Goal: Task Accomplishment & Management: Manage account settings

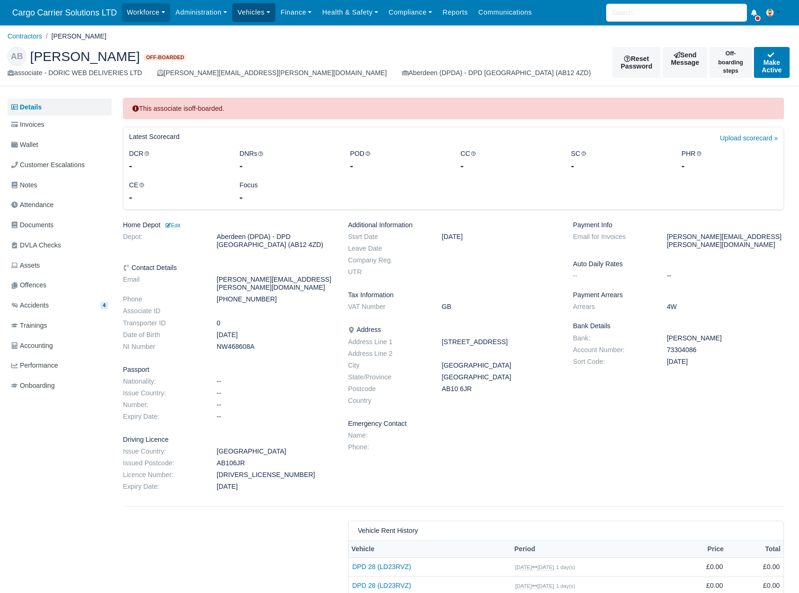
click at [247, 10] on link "Vehicles" at bounding box center [253, 12] width 43 height 18
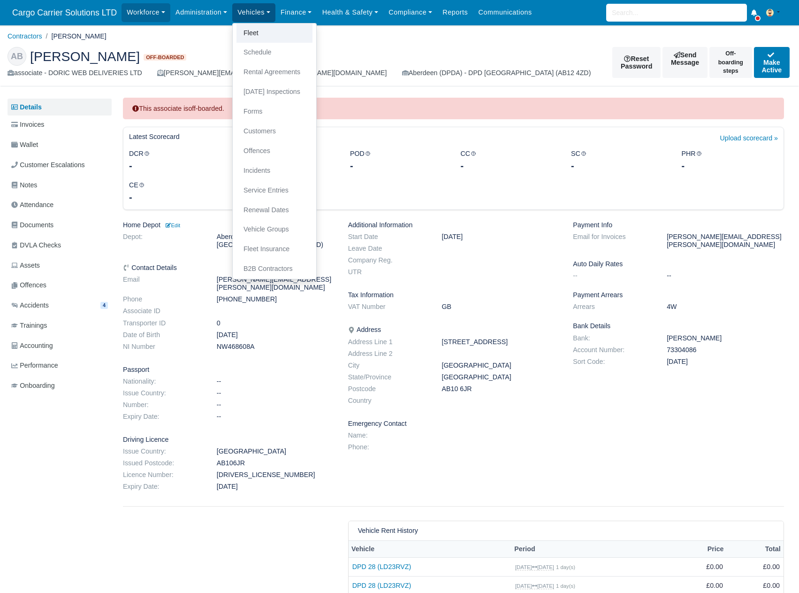
click at [254, 28] on link "Fleet" at bounding box center [274, 33] width 76 height 20
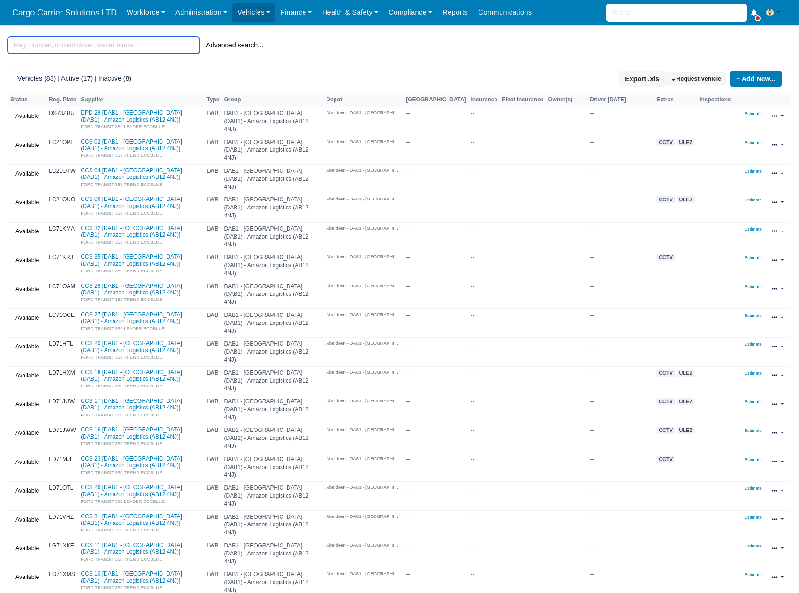
click at [60, 50] on input "search" at bounding box center [104, 45] width 192 height 17
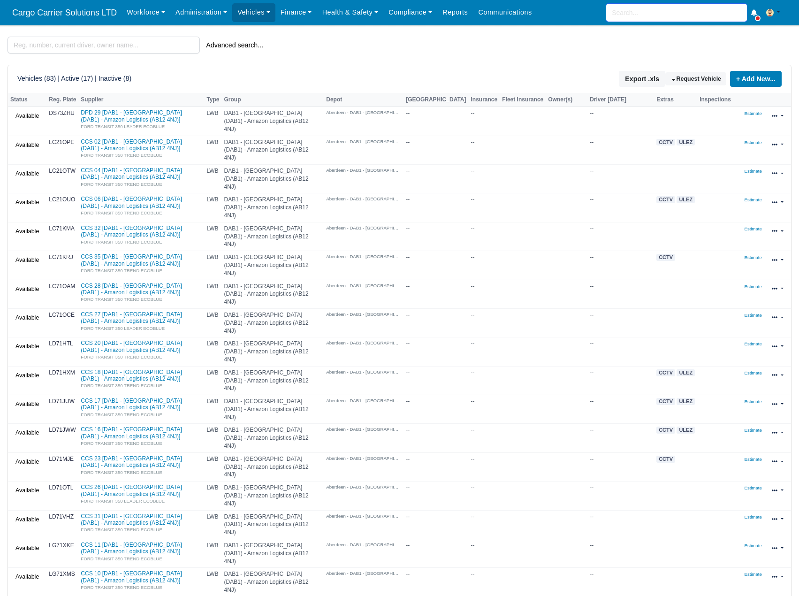
click at [674, 11] on input "search" at bounding box center [676, 13] width 141 height 18
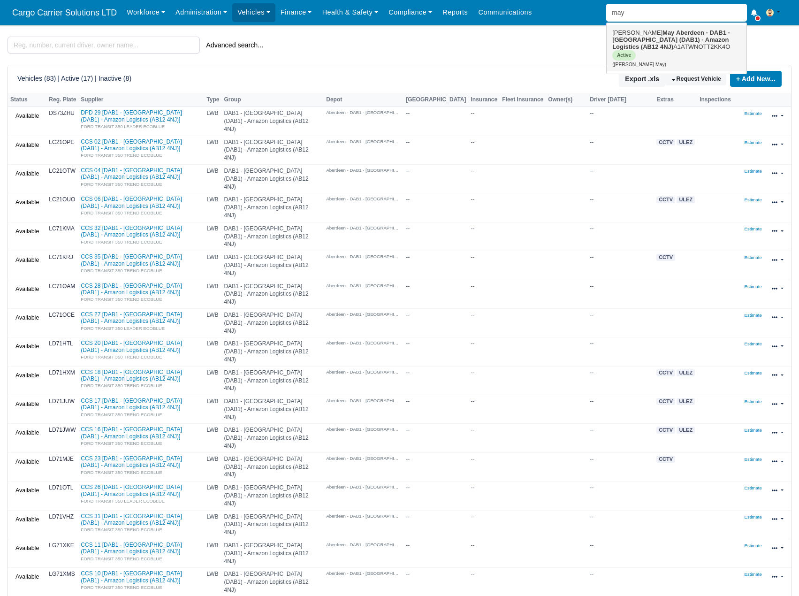
click at [654, 31] on strong "Aberdeen - DAB1 - [GEOGRAPHIC_DATA] (DAB1) - Amazon Logistics (AB12 4NJ)" at bounding box center [671, 39] width 118 height 21
type input "Dillon May"
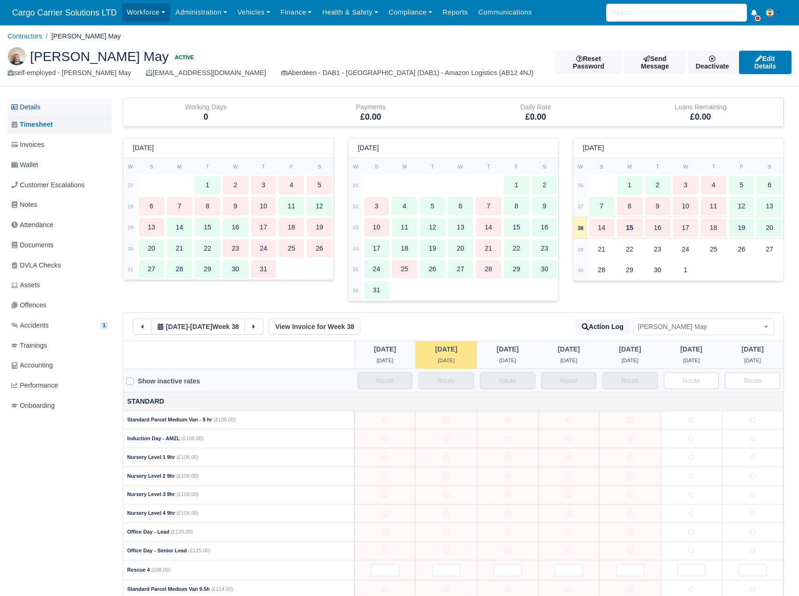
click at [45, 107] on link "Details" at bounding box center [60, 107] width 104 height 17
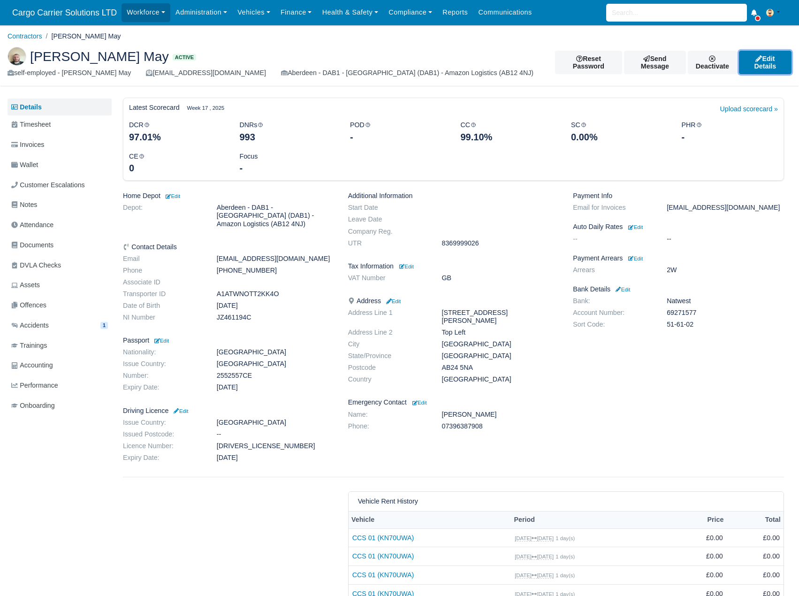
click at [756, 58] on link "Edit Details" at bounding box center [765, 62] width 53 height 23
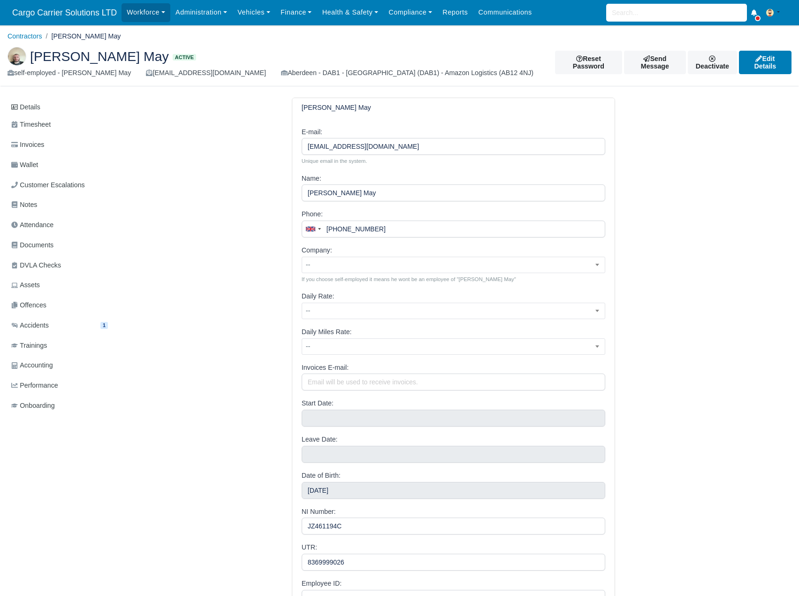
select select "8"
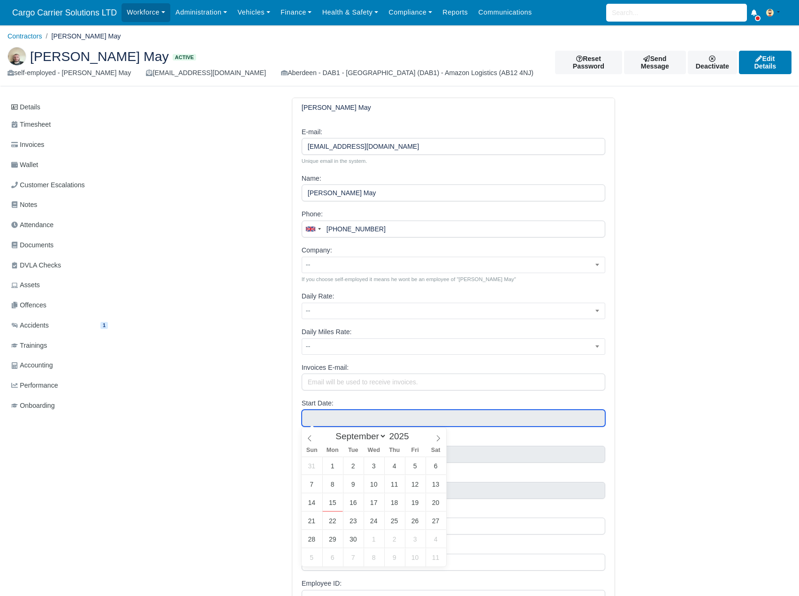
click at [325, 419] on input "text" at bounding box center [454, 418] width 304 height 17
click at [410, 439] on span at bounding box center [413, 438] width 7 height 5
type input "2023"
click at [410, 439] on span at bounding box center [413, 438] width 7 height 5
type input "September 28, 2023"
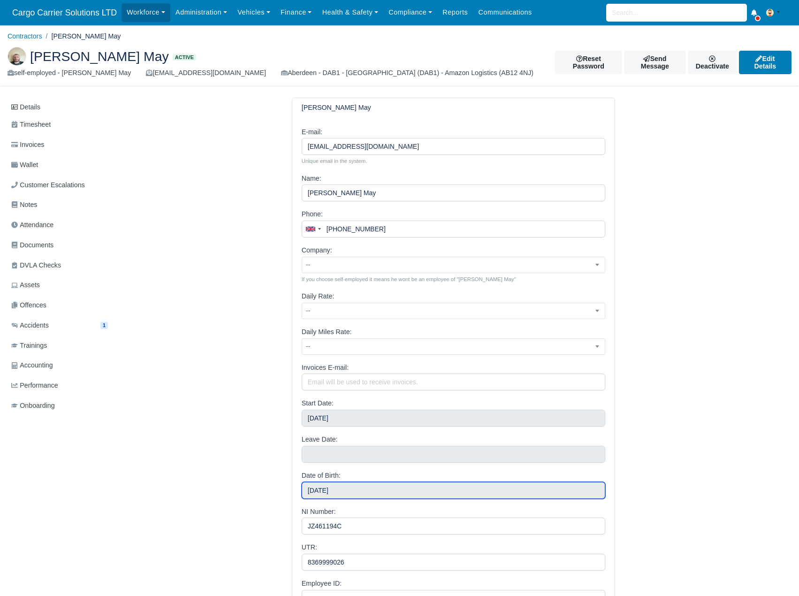
click at [399, 486] on input "July 18, 1994" at bounding box center [454, 490] width 304 height 17
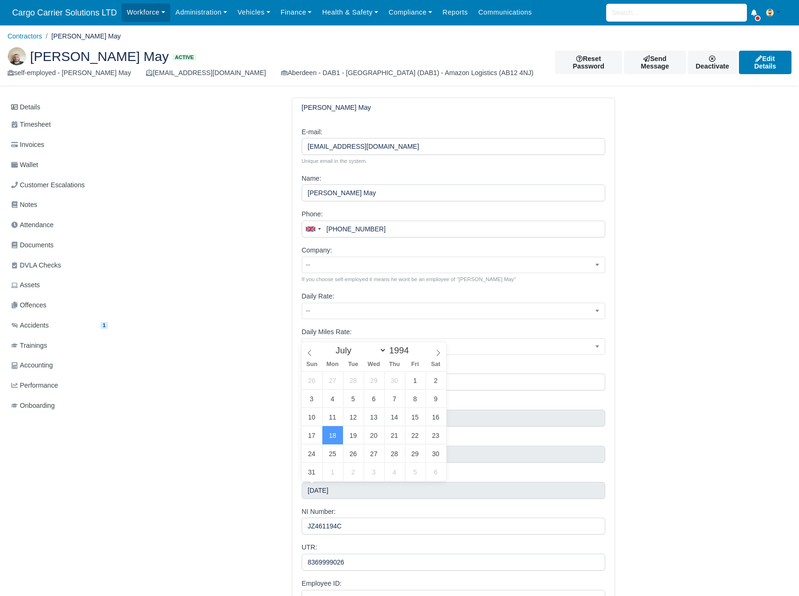
click at [645, 471] on div "Dillon May E-mail: dillon_m94@outlook.com Unique email in the system. Name: Dil…" at bounding box center [453, 393] width 675 height 590
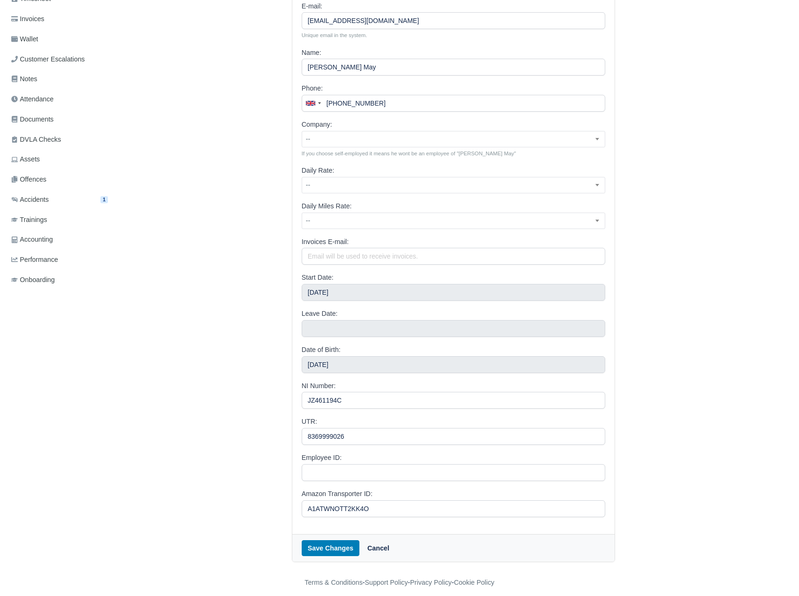
scroll to position [134, 0]
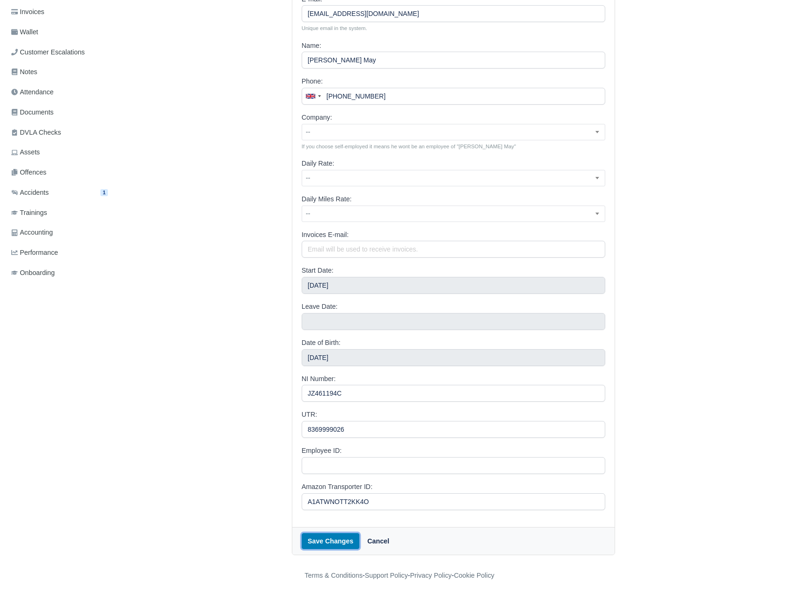
click at [323, 544] on button "Save Changes" at bounding box center [331, 541] width 58 height 16
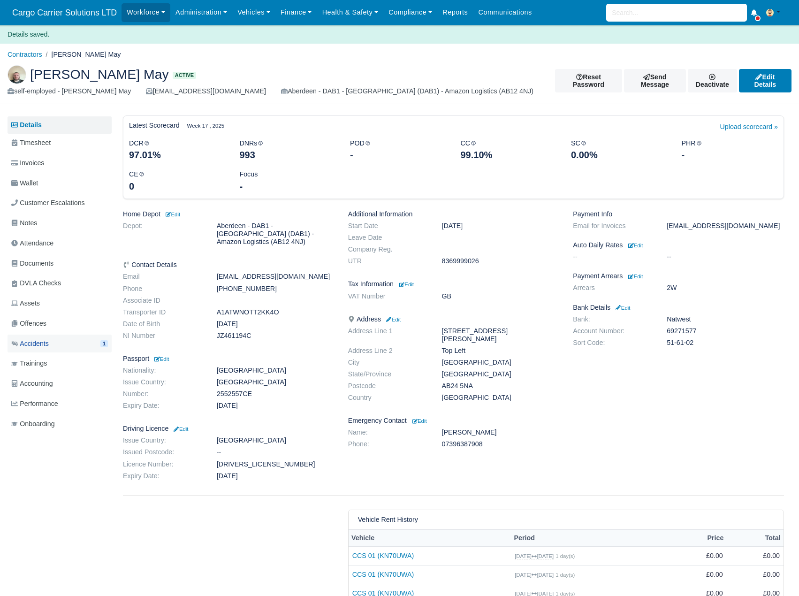
click at [55, 349] on link "Accidents 1" at bounding box center [60, 344] width 104 height 18
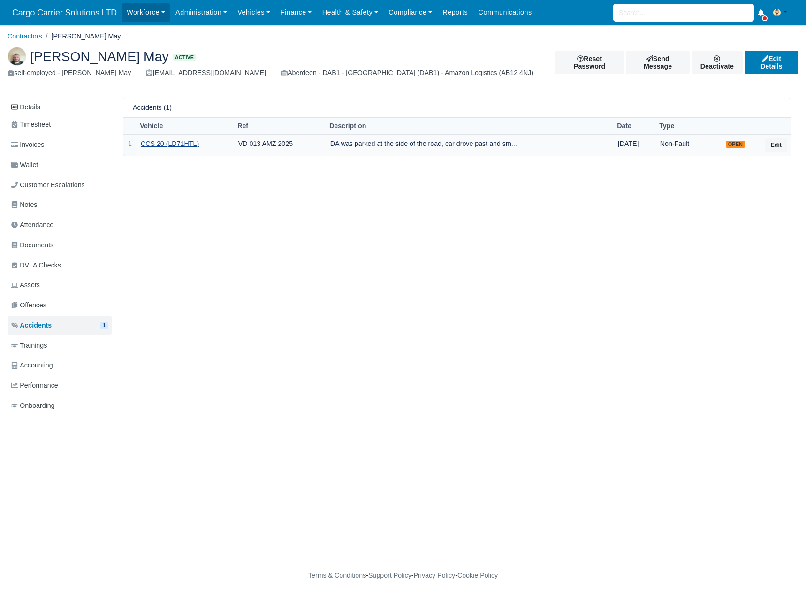
click at [173, 139] on link "CCS 20 (LD71HTL)" at bounding box center [186, 143] width 90 height 11
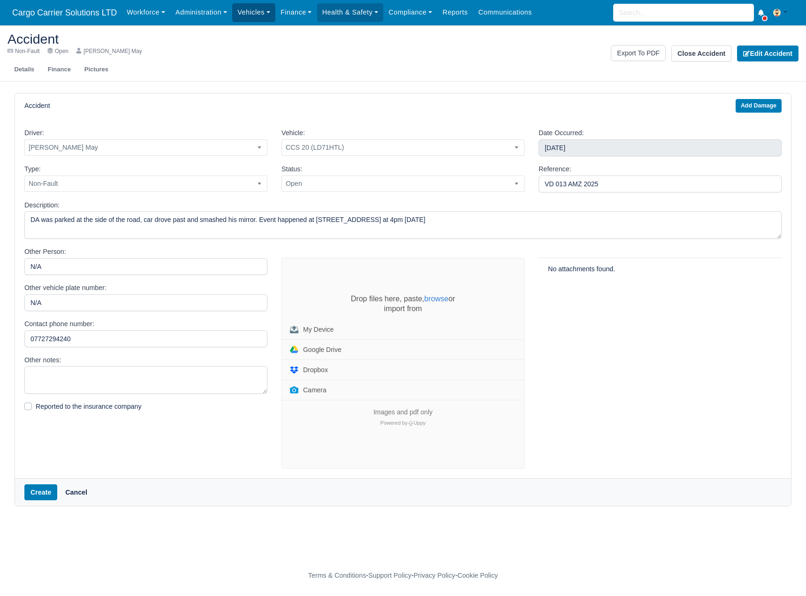
click at [243, 15] on link "Vehicles" at bounding box center [253, 12] width 43 height 18
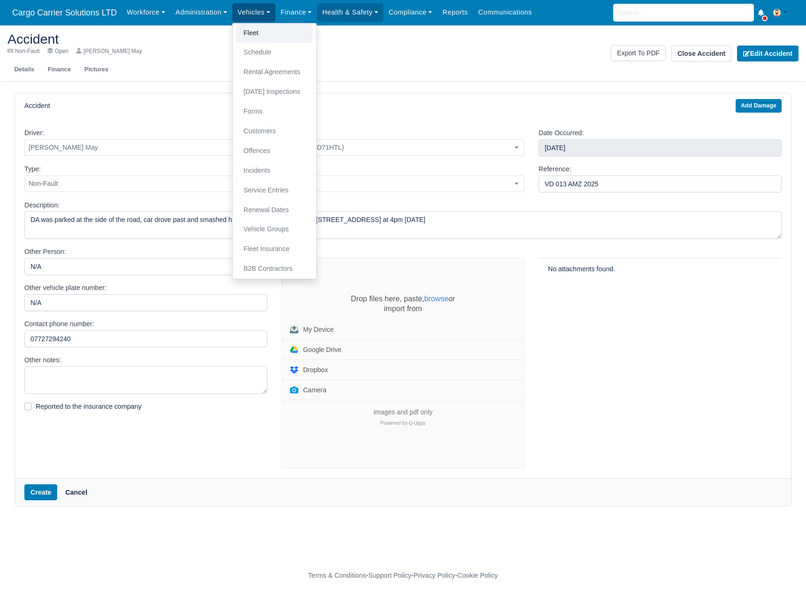
click at [253, 30] on link "Fleet" at bounding box center [274, 33] width 76 height 20
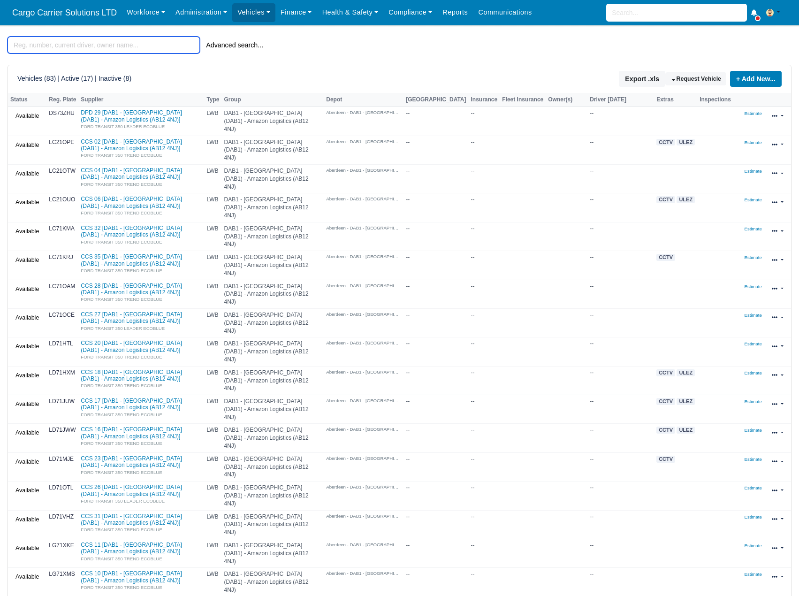
click at [87, 47] on input "search" at bounding box center [104, 45] width 192 height 17
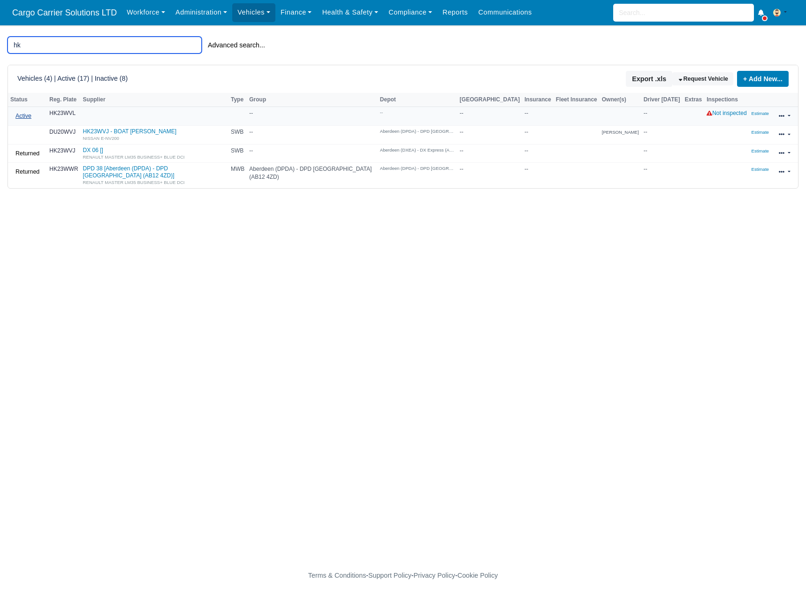
type input "hk"
click at [29, 115] on link "Active" at bounding box center [23, 116] width 26 height 14
click at [28, 133] on link "Active" at bounding box center [53, 130] width 84 height 13
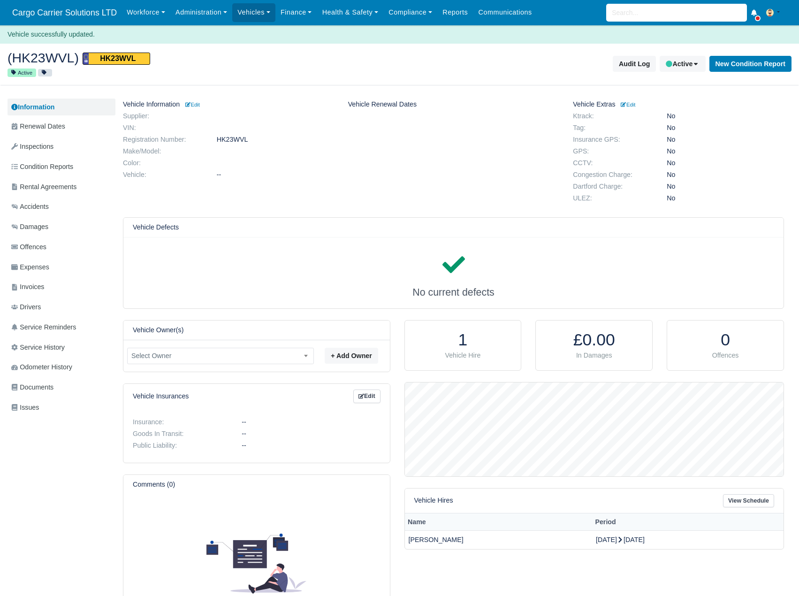
scroll to position [94, 379]
click at [199, 106] on small "Edit" at bounding box center [192, 105] width 15 height 6
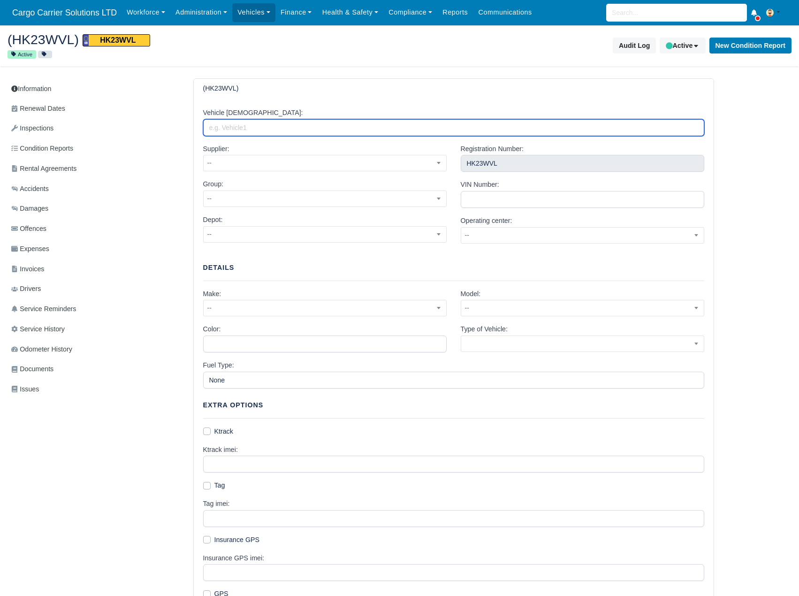
click at [231, 127] on input "Vehicle [DEMOGRAPHIC_DATA]:" at bounding box center [453, 127] width 501 height 17
type input "CCS RENTAL 01"
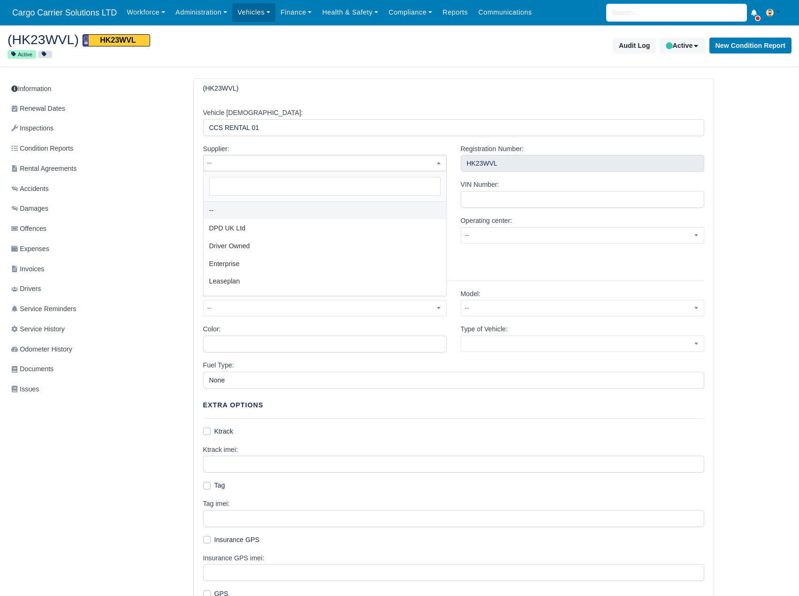
click at [300, 165] on span "--" at bounding box center [325, 163] width 243 height 12
select select "1"
click at [265, 197] on span "--" at bounding box center [325, 199] width 243 height 12
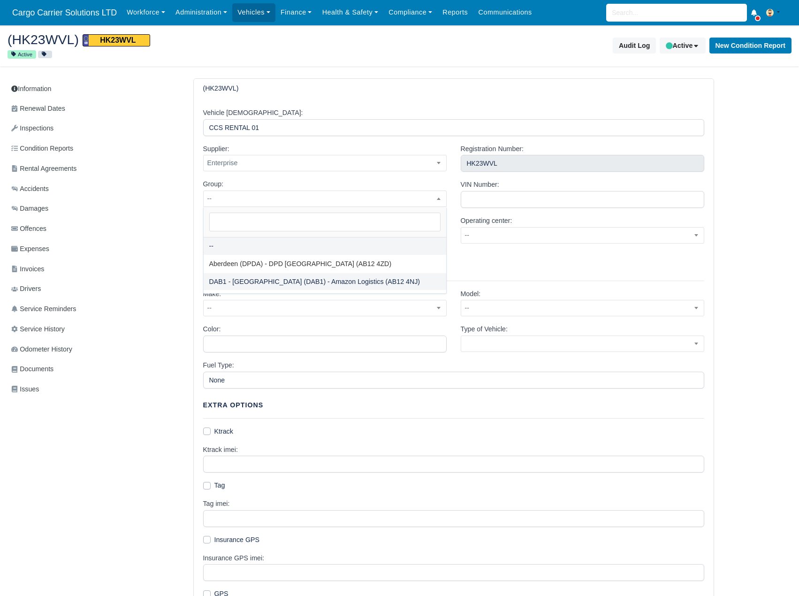
select select "2"
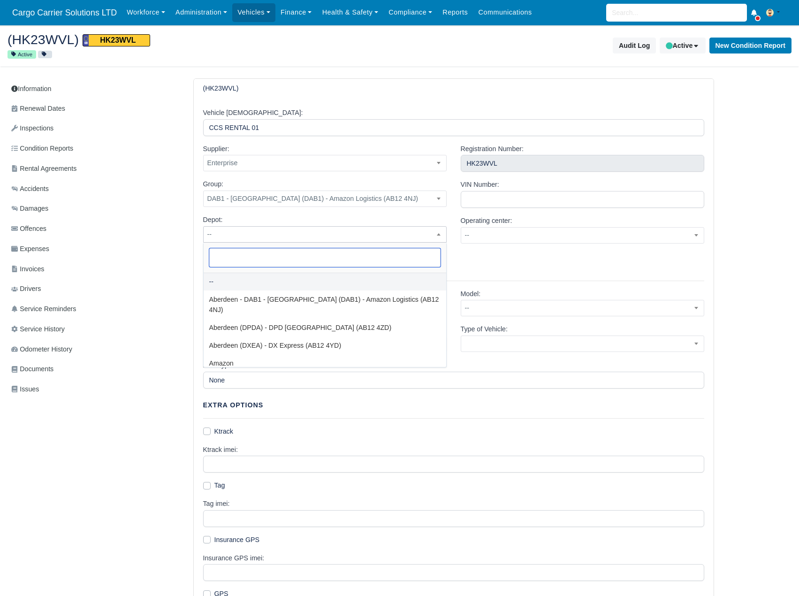
click at [263, 236] on span "--" at bounding box center [325, 235] width 243 height 12
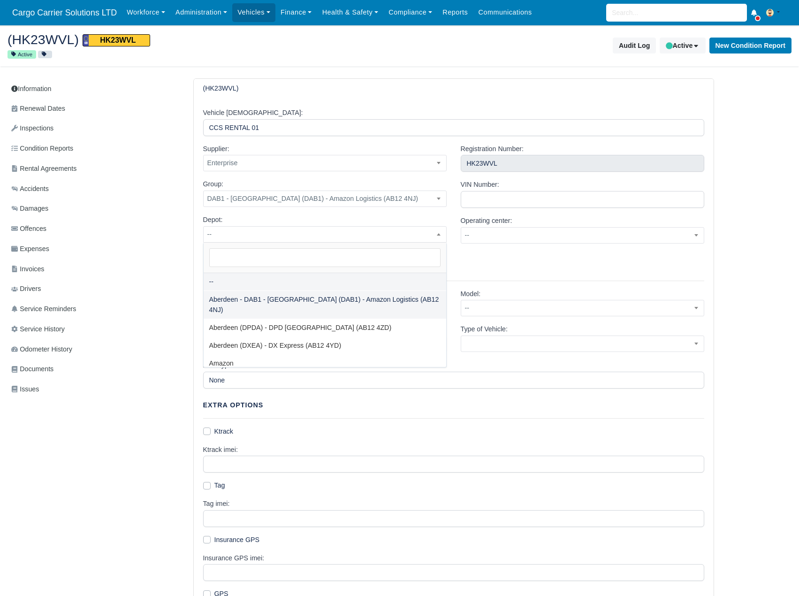
select select "3"
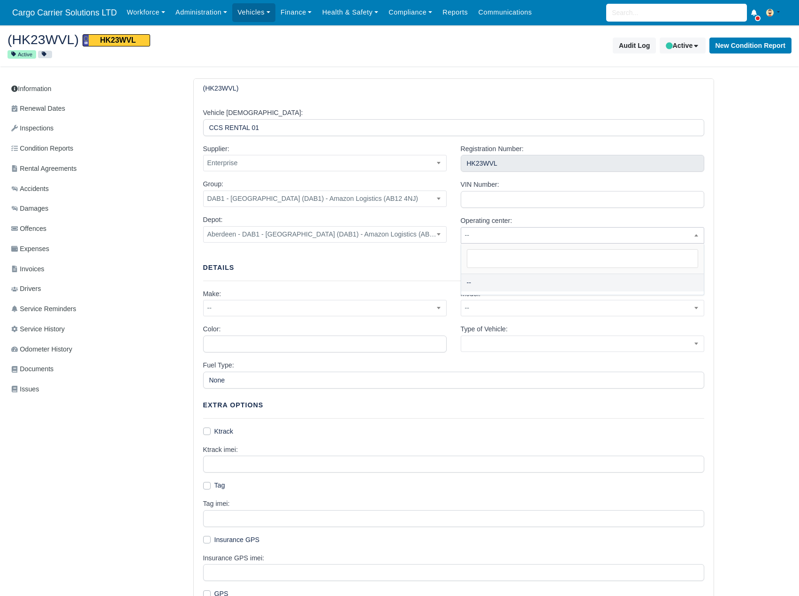
click at [506, 231] on span "--" at bounding box center [582, 235] width 243 height 12
drag, startPoint x: 72, startPoint y: 44, endPoint x: 15, endPoint y: 38, distance: 58.0
click at [15, 38] on h2 "(HK23WVL) HK23WVL" at bounding box center [200, 39] width 385 height 14
copy h2 "HK23WVL"
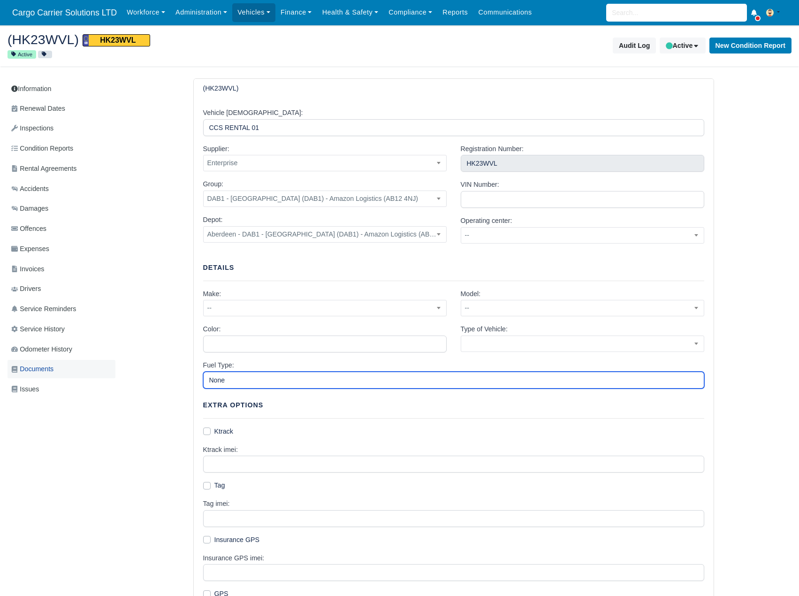
drag, startPoint x: 272, startPoint y: 378, endPoint x: 23, endPoint y: 360, distance: 249.3
click at [23, 360] on div "Information Renewal Dates Inspections Condition Reports Rental Agreements Accid…" at bounding box center [400, 452] width 784 height 748
type input "Diesel"
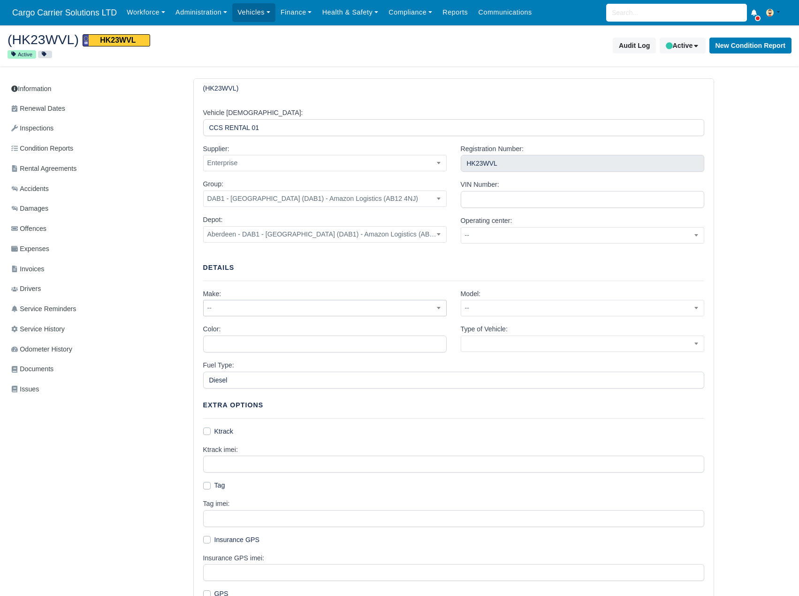
click at [355, 309] on span "--" at bounding box center [325, 308] width 243 height 12
type input "ren"
select select "6"
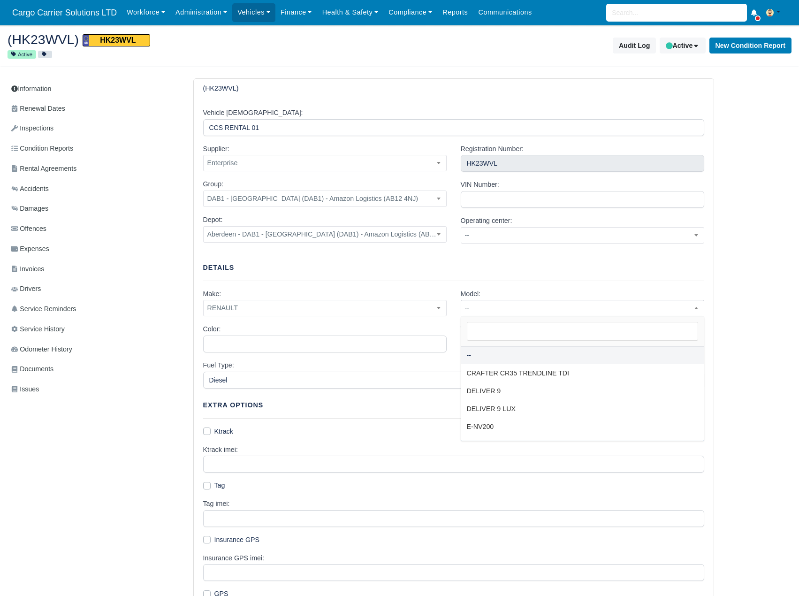
click at [528, 305] on span "--" at bounding box center [582, 308] width 243 height 12
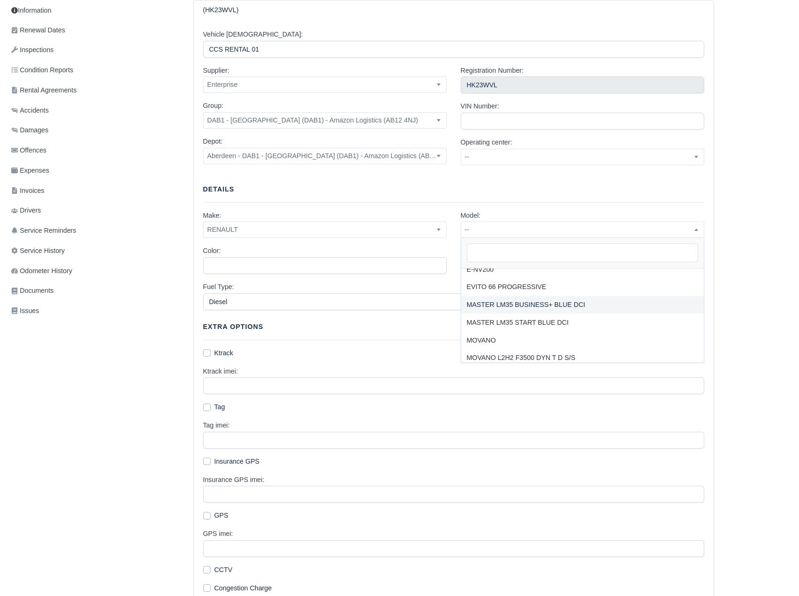
scroll to position [78, 0]
select select "12"
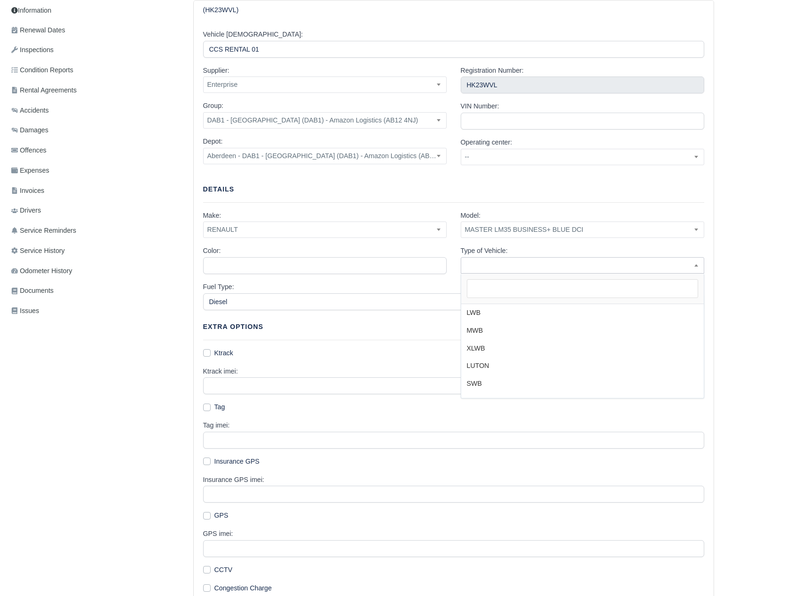
click at [526, 266] on span at bounding box center [583, 265] width 244 height 16
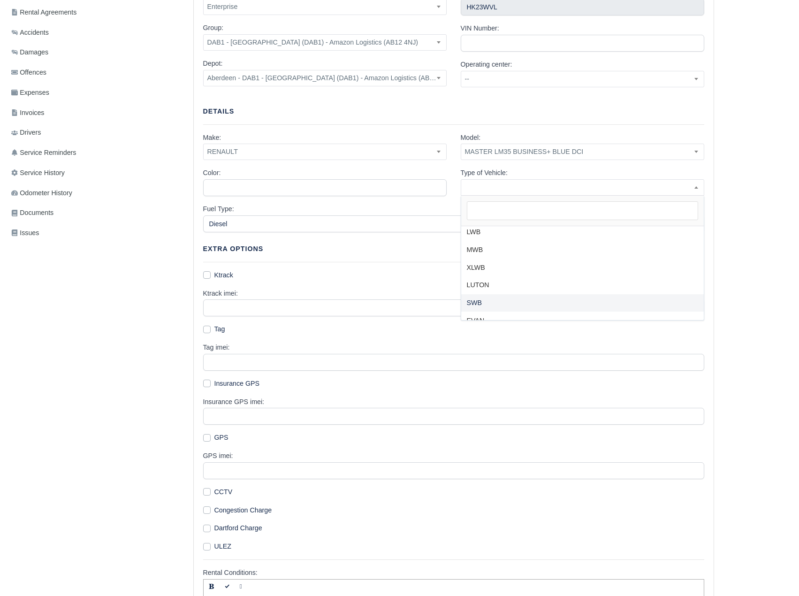
scroll to position [0, 0]
select select "large-van"
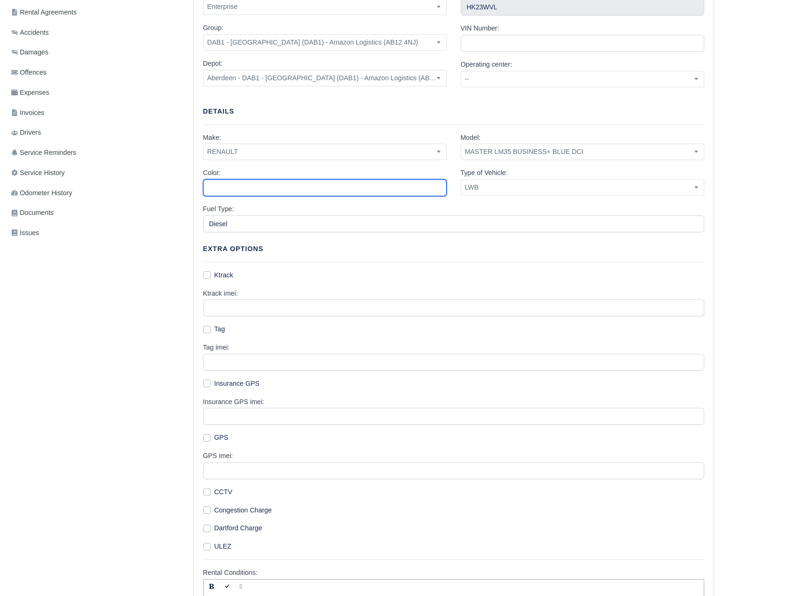
click at [264, 186] on input "Color:" at bounding box center [325, 187] width 244 height 17
click at [259, 190] on input "WHITE" at bounding box center [325, 187] width 244 height 17
type input "White"
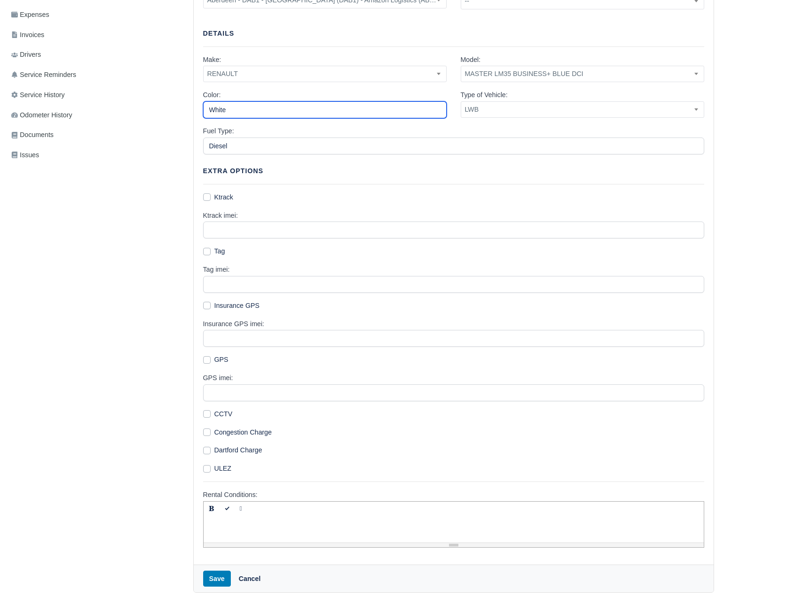
scroll to position [235, 0]
click at [214, 467] on label "ULEZ" at bounding box center [222, 468] width 17 height 11
click at [205, 467] on input "ULEZ" at bounding box center [207, 467] width 8 height 8
checkbox input "true"
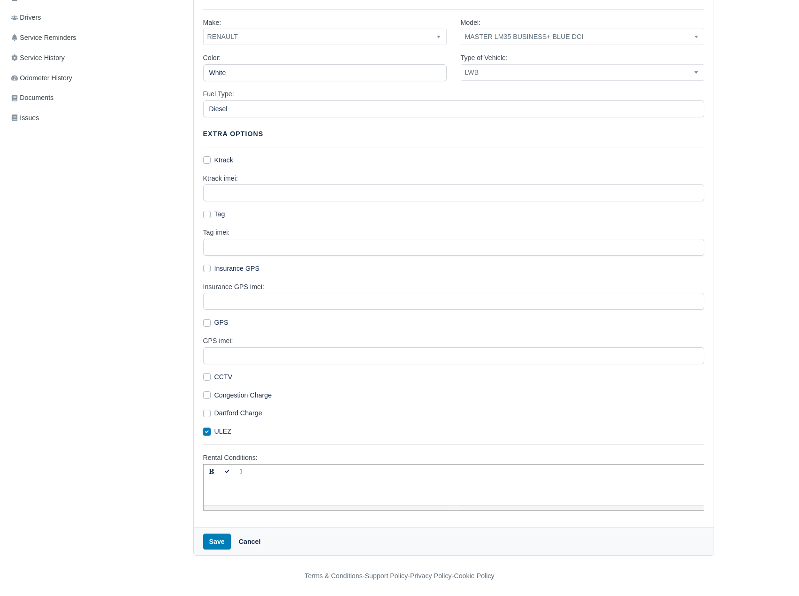
scroll to position [273, 0]
click at [209, 541] on button "Save" at bounding box center [217, 541] width 28 height 16
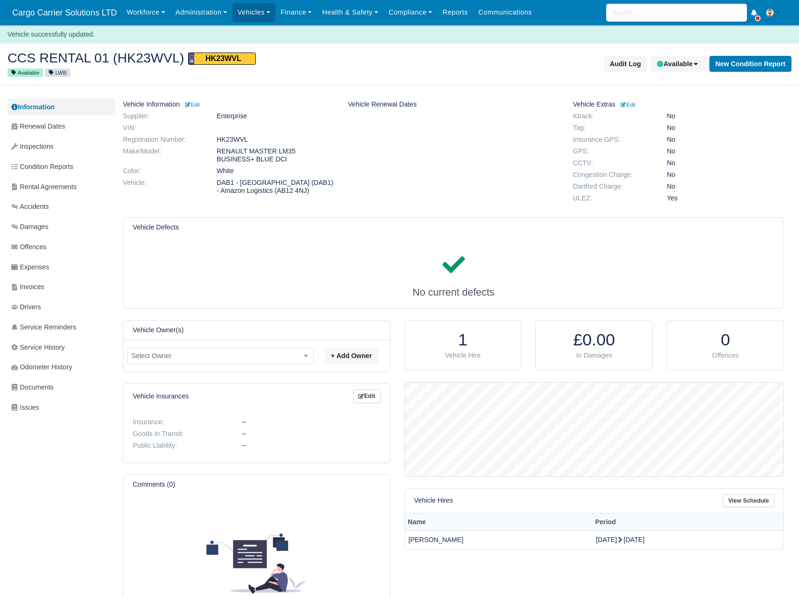
scroll to position [94, 379]
click at [455, 343] on h1 "1" at bounding box center [463, 340] width 98 height 20
click at [465, 359] on span "Vehicle Hire" at bounding box center [463, 355] width 36 height 8
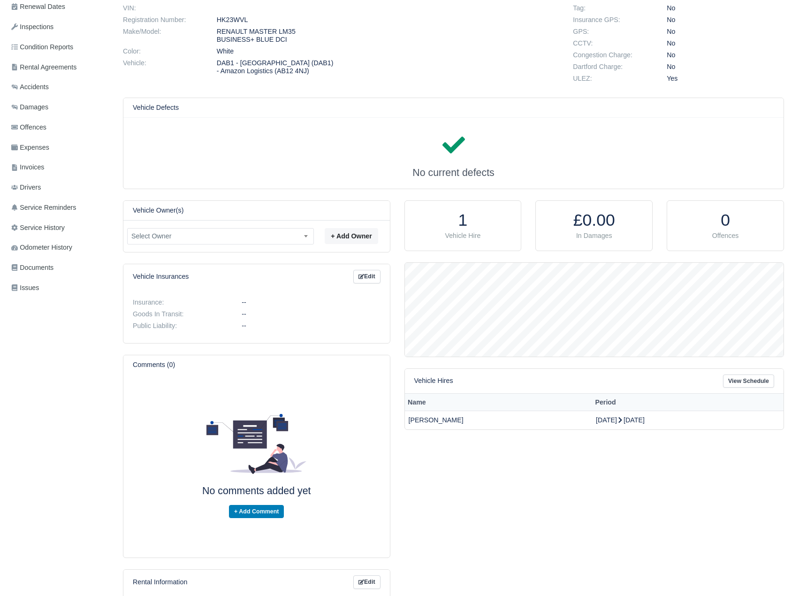
scroll to position [156, 0]
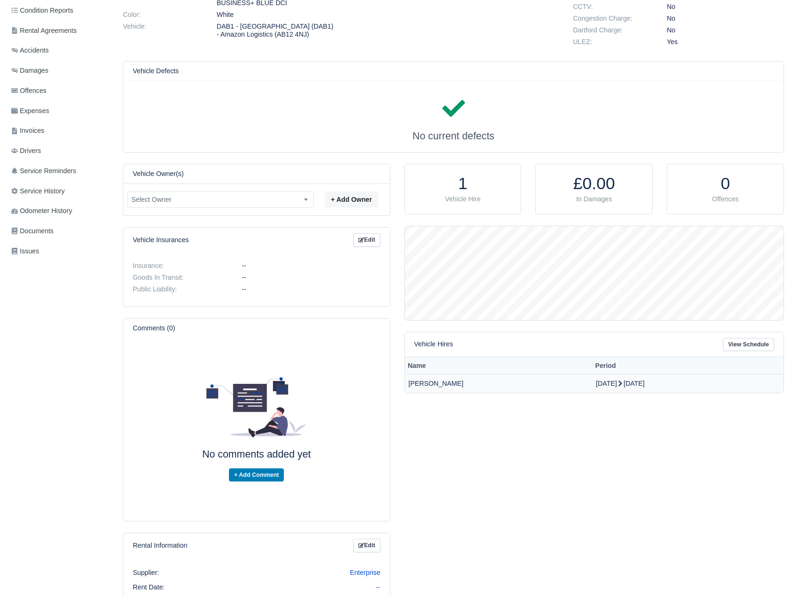
click at [435, 385] on td "Jamie Kelly" at bounding box center [498, 383] width 187 height 18
click at [617, 383] on icon at bounding box center [620, 383] width 7 height 7
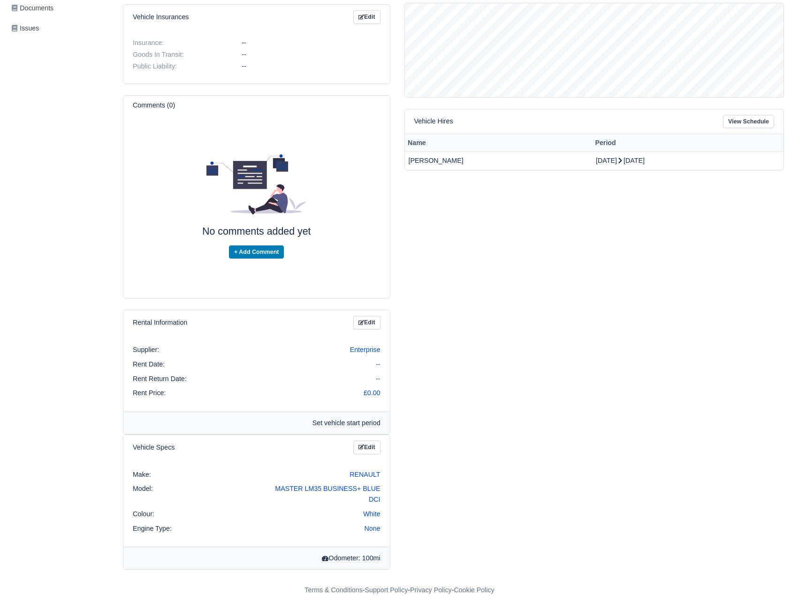
scroll to position [383, 0]
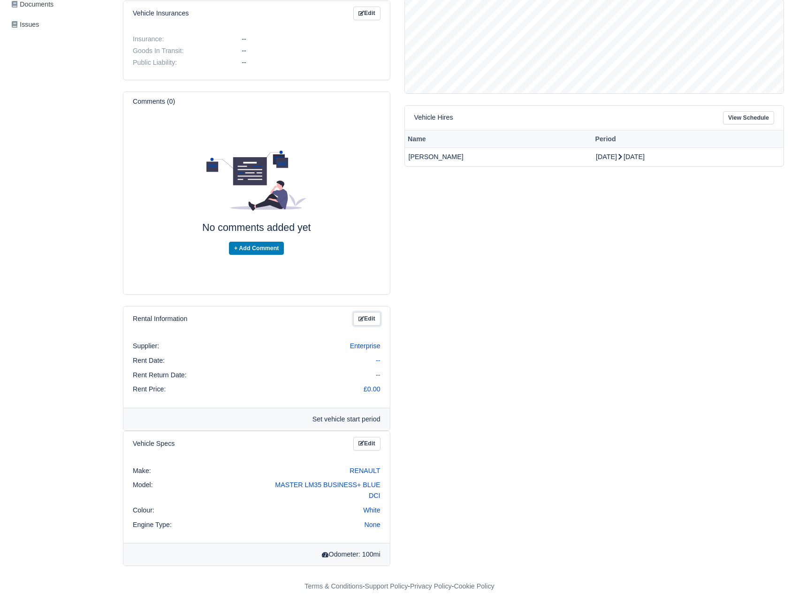
click at [365, 320] on link "Edit" at bounding box center [366, 319] width 27 height 14
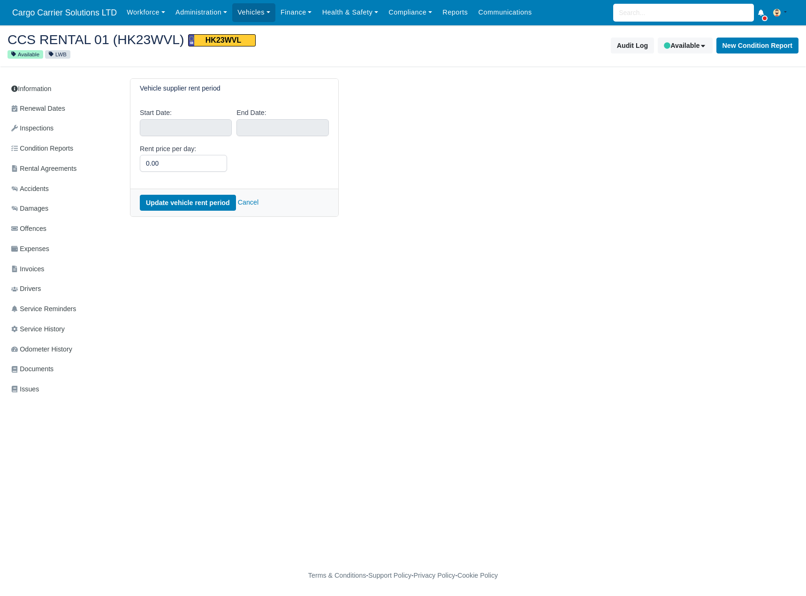
select select "8"
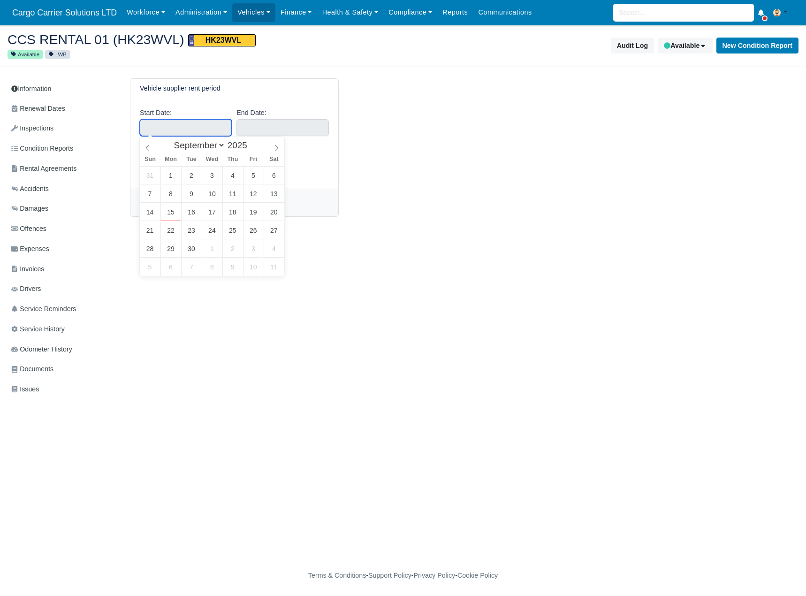
click at [149, 126] on input "text" at bounding box center [186, 127] width 92 height 17
type input "[DATE]"
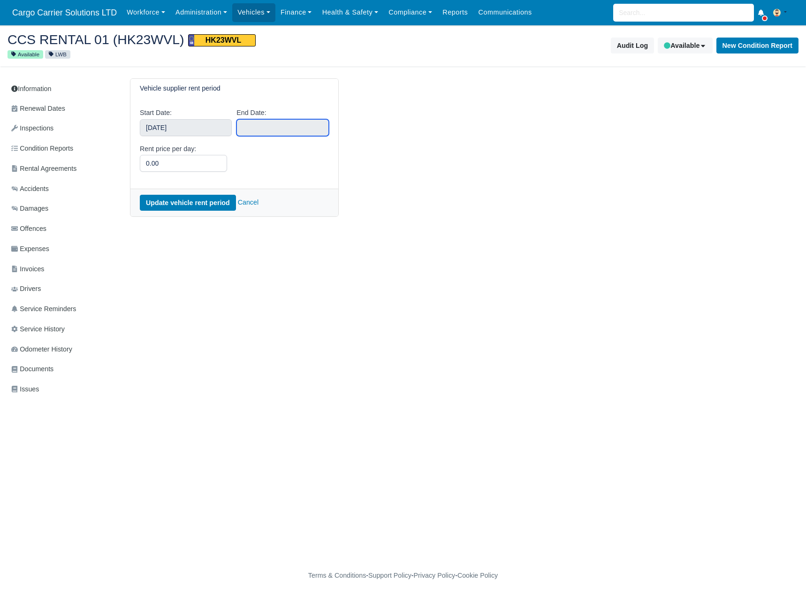
click at [255, 132] on input "text" at bounding box center [282, 127] width 92 height 17
click at [371, 146] on icon at bounding box center [373, 148] width 7 height 7
select select "11"
click at [371, 146] on icon at bounding box center [373, 148] width 7 height 7
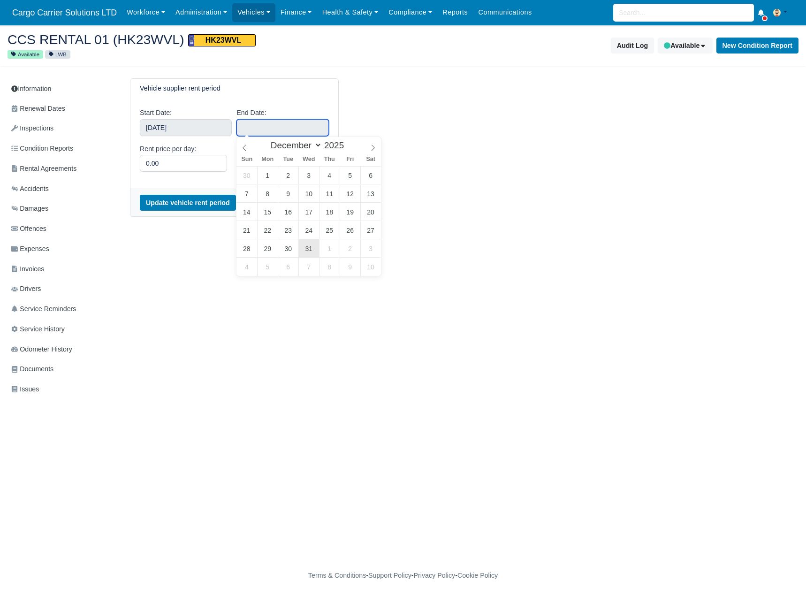
type input "[DATE]"
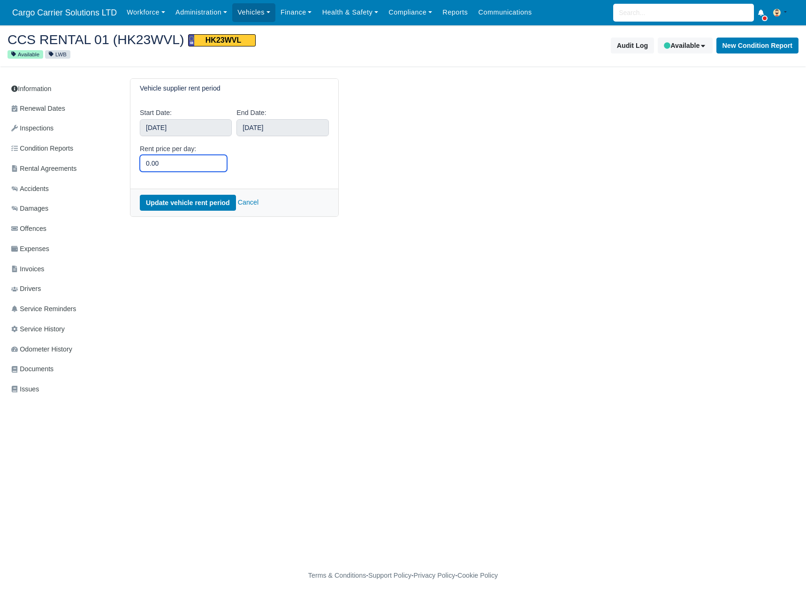
click at [189, 165] on input "0.00" at bounding box center [183, 163] width 87 height 17
click at [178, 203] on button "Update vehicle rent period" at bounding box center [188, 203] width 96 height 16
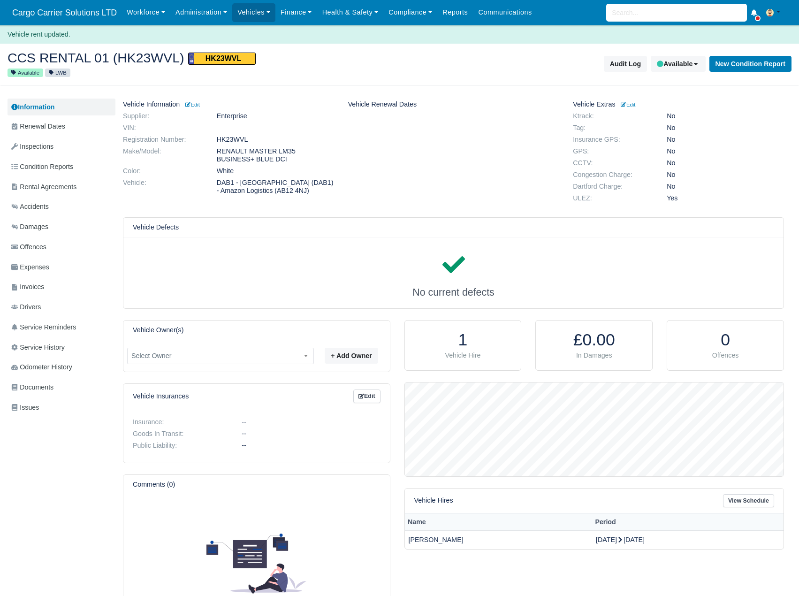
scroll to position [94, 379]
click at [25, 122] on span "Renewal Dates" at bounding box center [38, 126] width 54 height 11
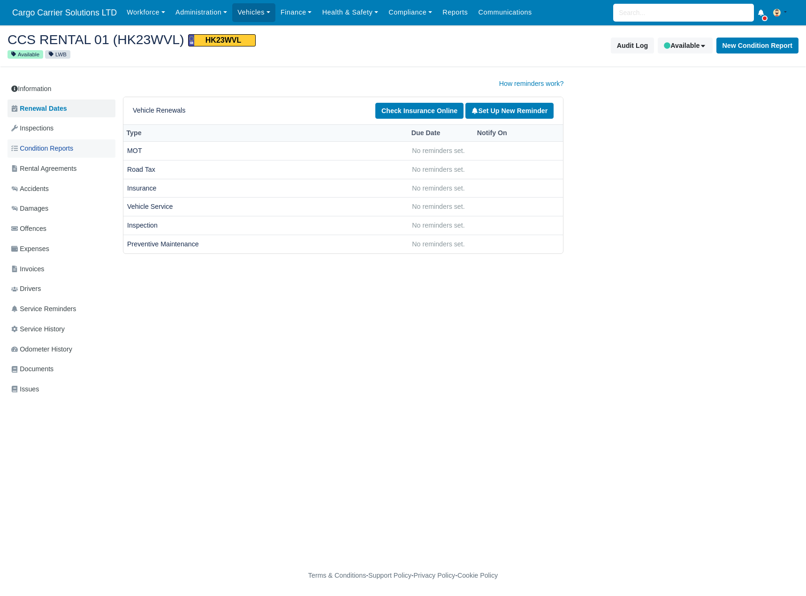
click at [31, 142] on link "Condition Reports" at bounding box center [62, 148] width 108 height 18
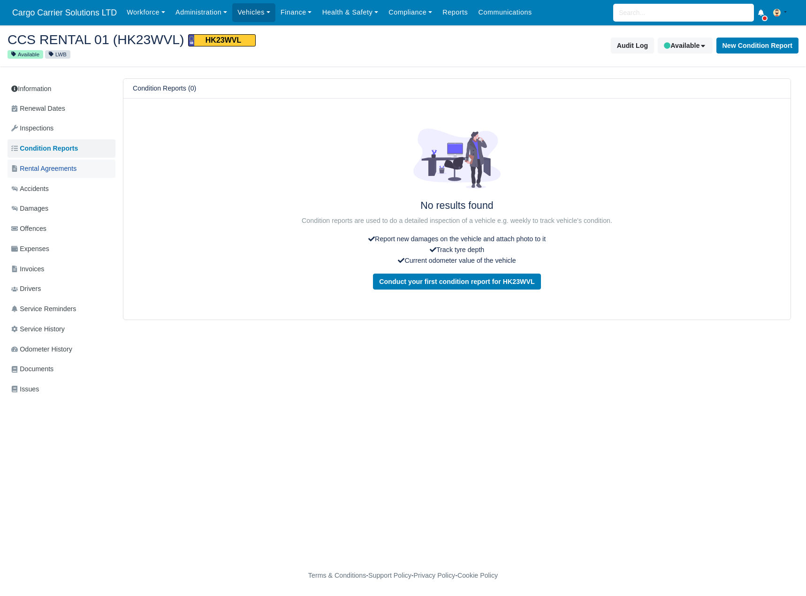
click at [47, 169] on span "Rental Agreements" at bounding box center [43, 168] width 65 height 11
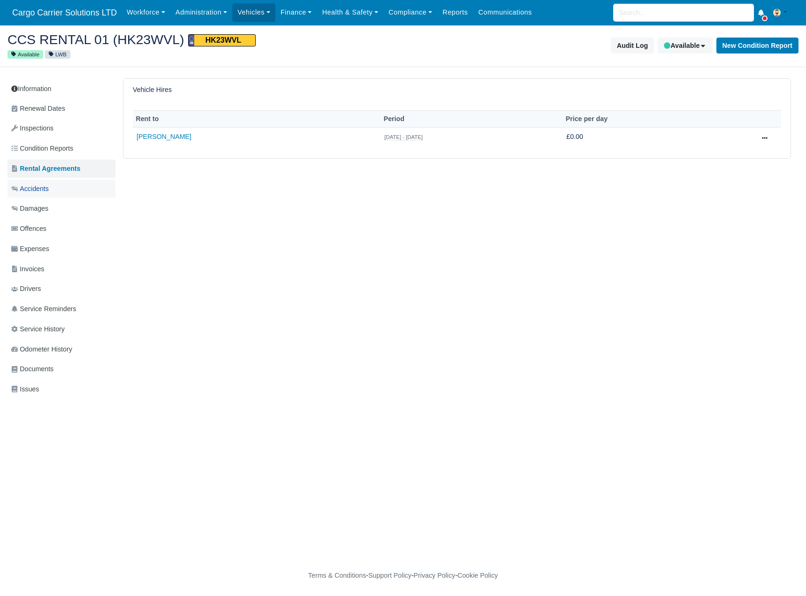
click at [38, 189] on span "Accidents" at bounding box center [30, 188] width 38 height 11
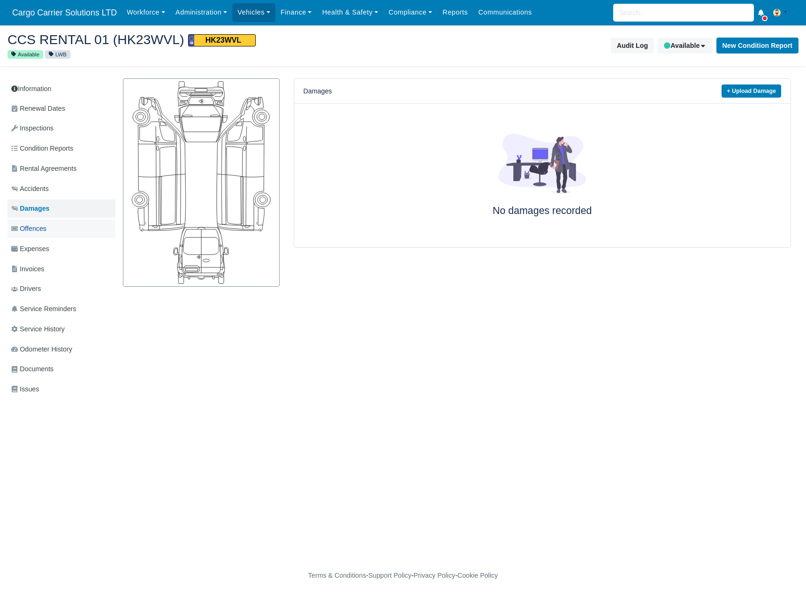
click at [32, 228] on span "Offences" at bounding box center [28, 228] width 35 height 11
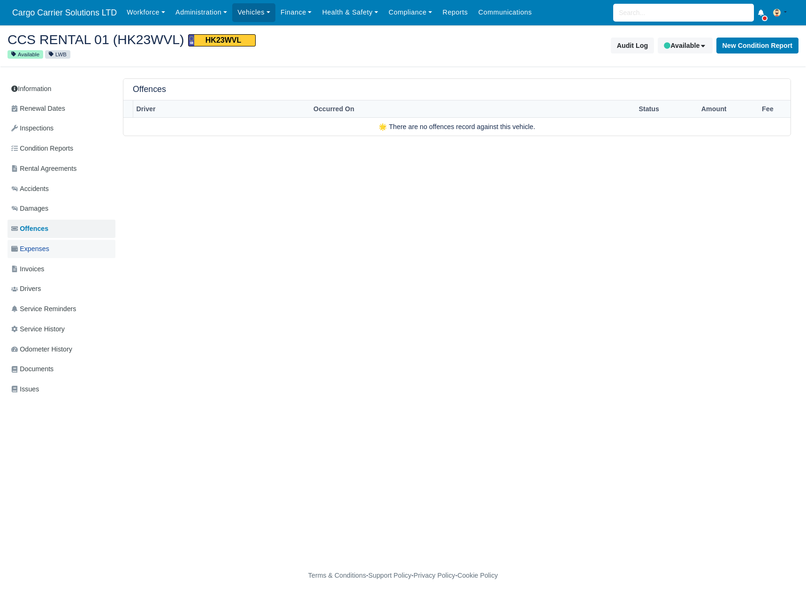
click at [33, 240] on link "Expenses" at bounding box center [62, 249] width 108 height 18
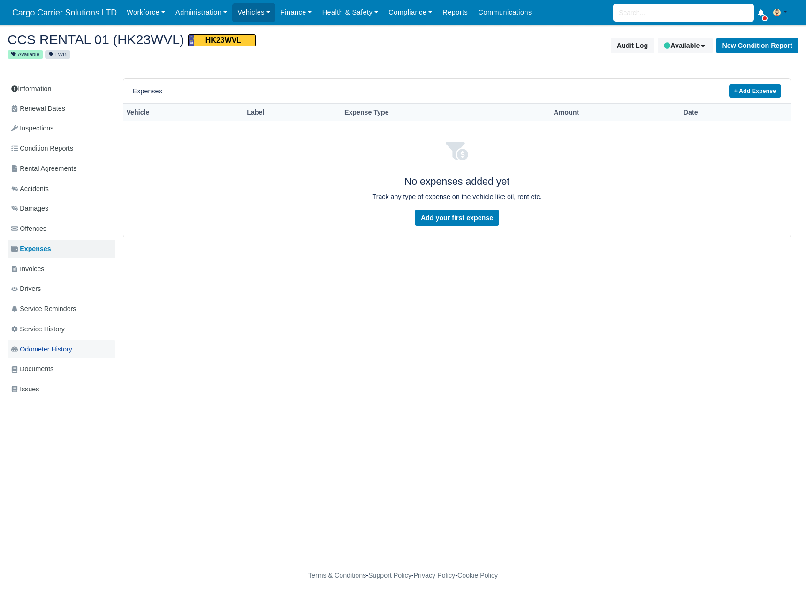
click at [44, 354] on span "Odometer History" at bounding box center [41, 349] width 61 height 11
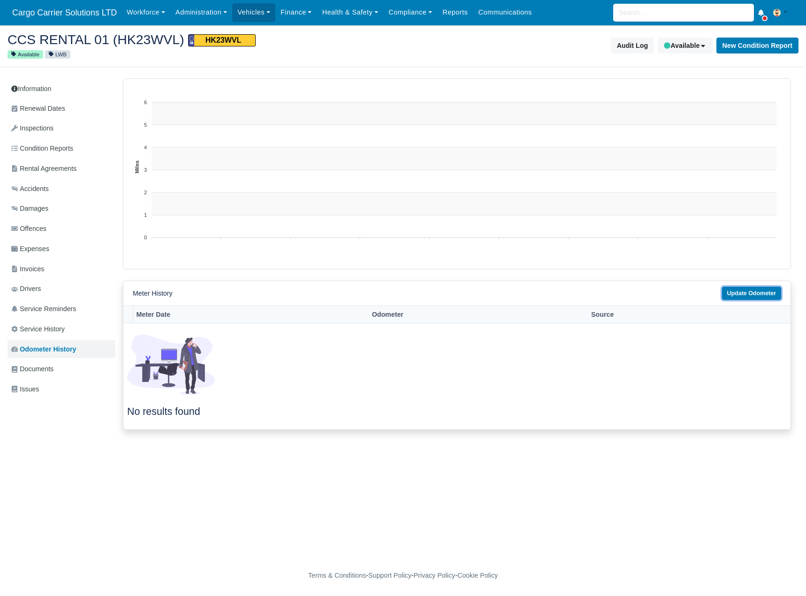
click at [758, 291] on link "Update Odometer" at bounding box center [751, 294] width 59 height 14
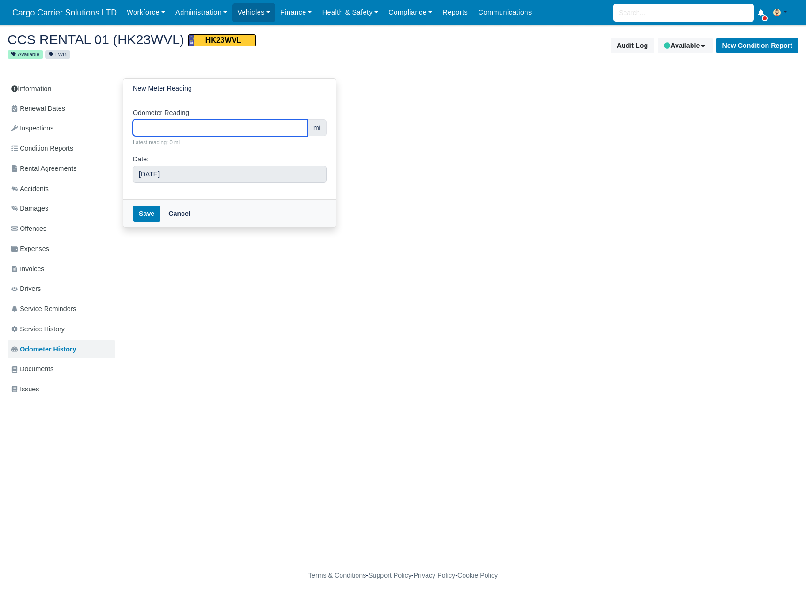
click at [145, 126] on input "Odometer Reading:" at bounding box center [220, 127] width 175 height 17
click at [40, 366] on span "Documents" at bounding box center [32, 369] width 42 height 11
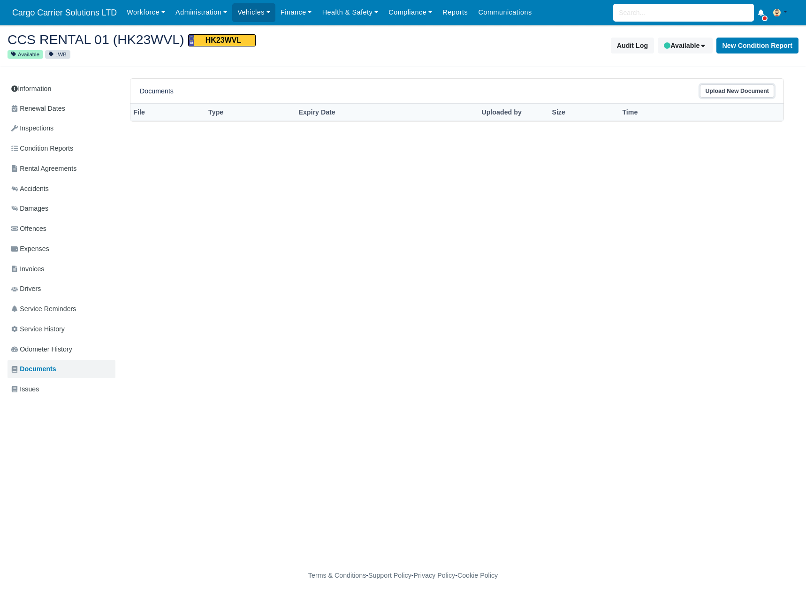
click at [731, 91] on link "Upload New Document" at bounding box center [737, 91] width 74 height 14
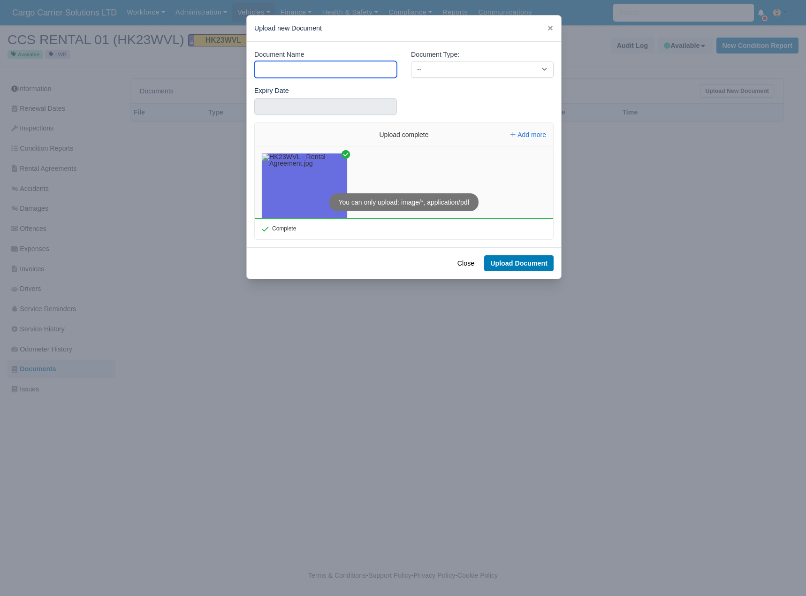
click at [264, 66] on input "Document Name" at bounding box center [325, 69] width 143 height 17
click at [277, 65] on input "Document Name" at bounding box center [325, 69] width 143 height 17
type input "Rental Agreement"
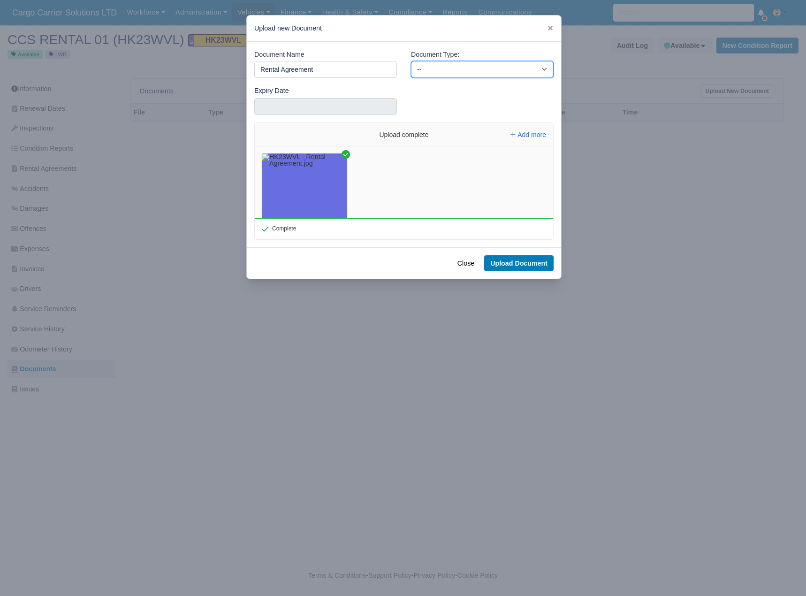
click at [482, 70] on select "-- Alcohol Test Background check D&A DL DVLA Check Declarations Employee Liabil…" at bounding box center [482, 69] width 143 height 17
select select "18"
click at [411, 61] on select "-- Alcohol Test Background check D&A DL DVLA Check Declarations Employee Liabil…" at bounding box center [482, 69] width 143 height 17
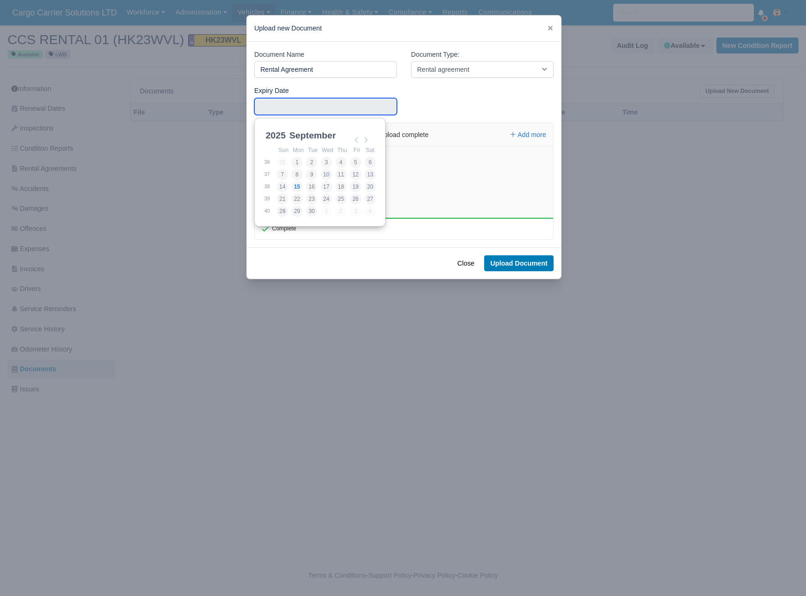
click at [292, 111] on input "Use the arrow keys to pick a date" at bounding box center [325, 106] width 143 height 17
type input "2025-12-31"
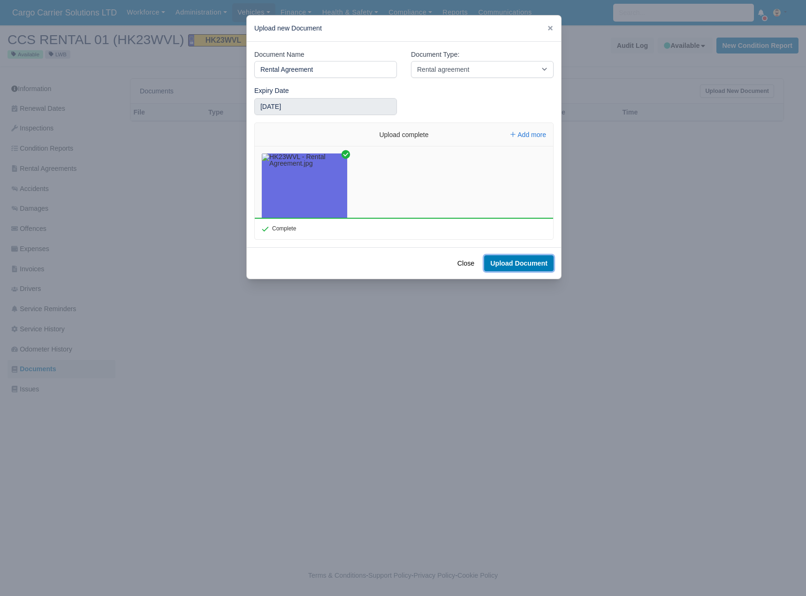
click at [528, 258] on button "Upload Document" at bounding box center [518, 263] width 69 height 16
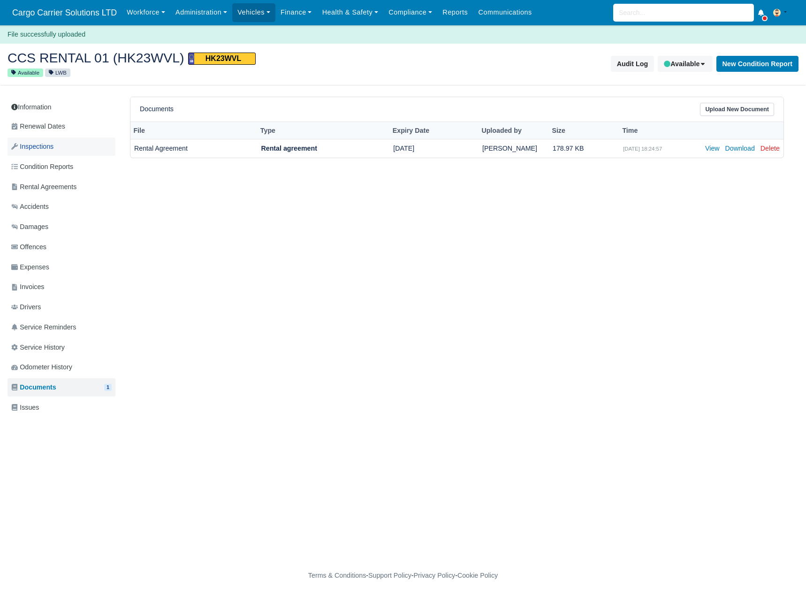
click at [44, 138] on link "Inspections" at bounding box center [62, 146] width 108 height 18
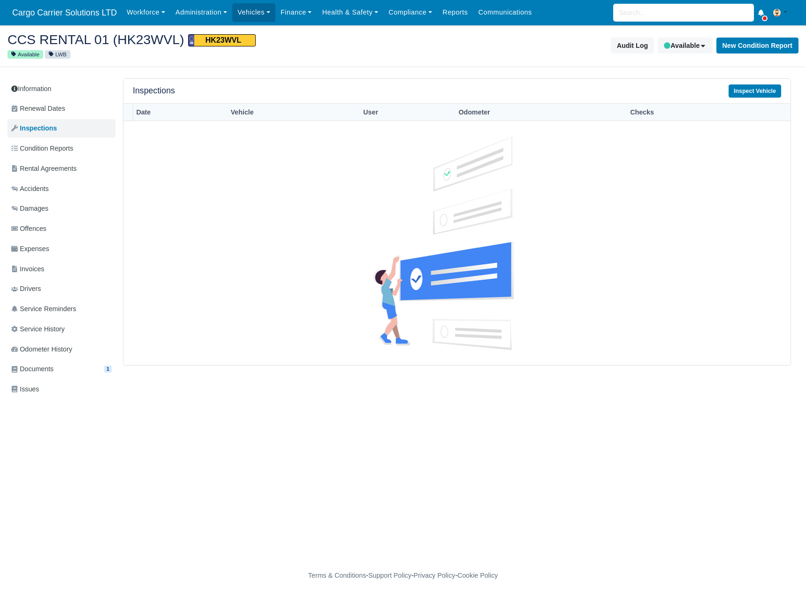
click at [321, 79] on div "Inspections Inspect Vehicle" at bounding box center [456, 91] width 667 height 25
click at [35, 114] on link "Renewal Dates" at bounding box center [62, 108] width 108 height 18
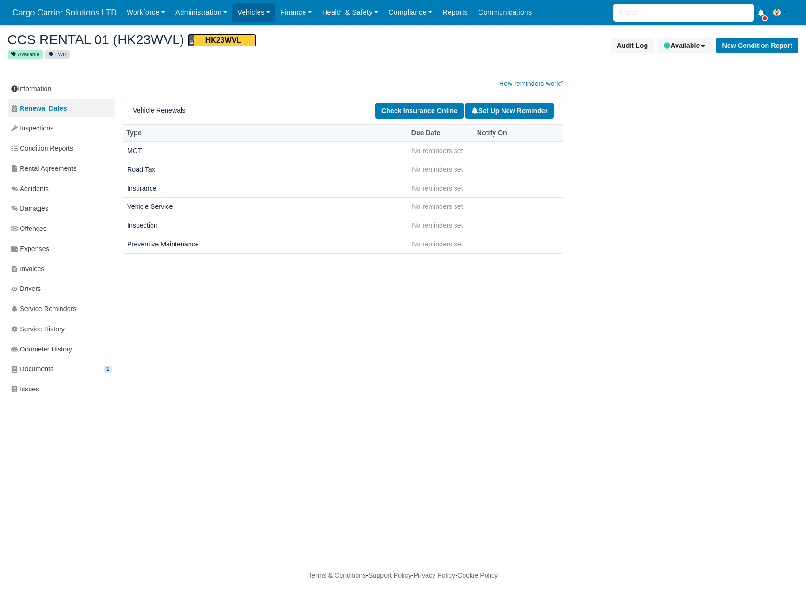
click at [43, 91] on link "Information" at bounding box center [62, 88] width 108 height 17
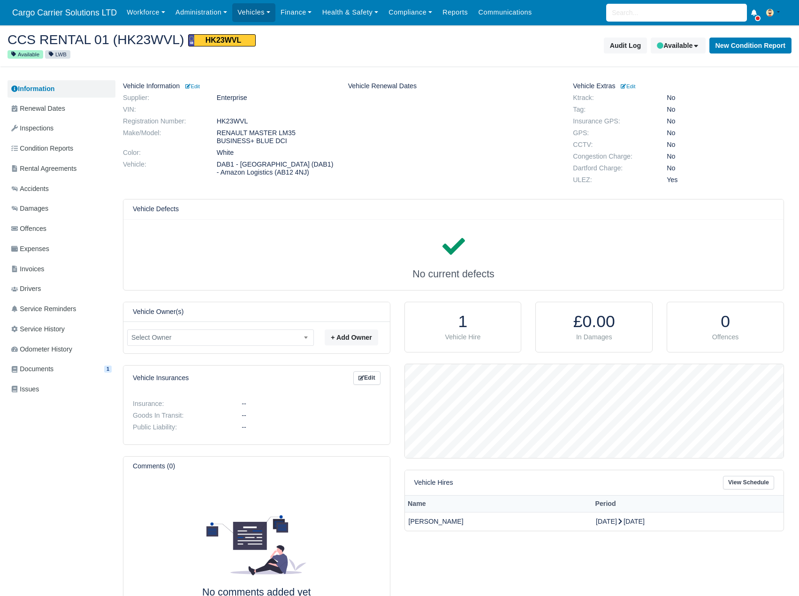
scroll to position [94, 379]
click at [197, 85] on small "Edit" at bounding box center [192, 87] width 15 height 6
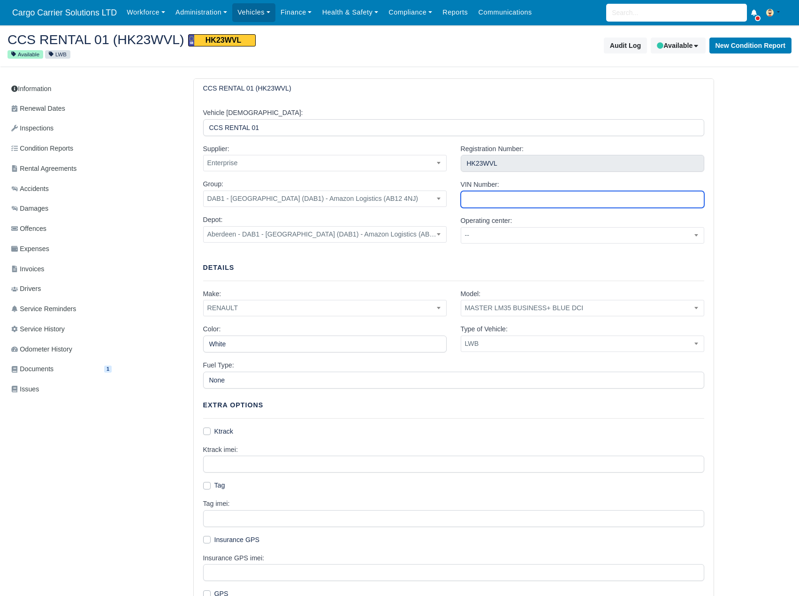
click at [478, 193] on input "VIN Number:" at bounding box center [583, 199] width 244 height 17
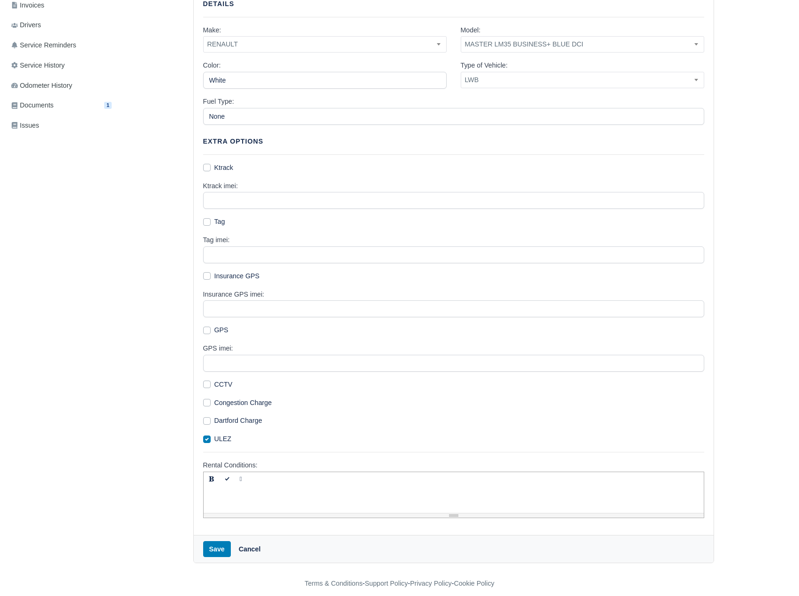
scroll to position [273, 0]
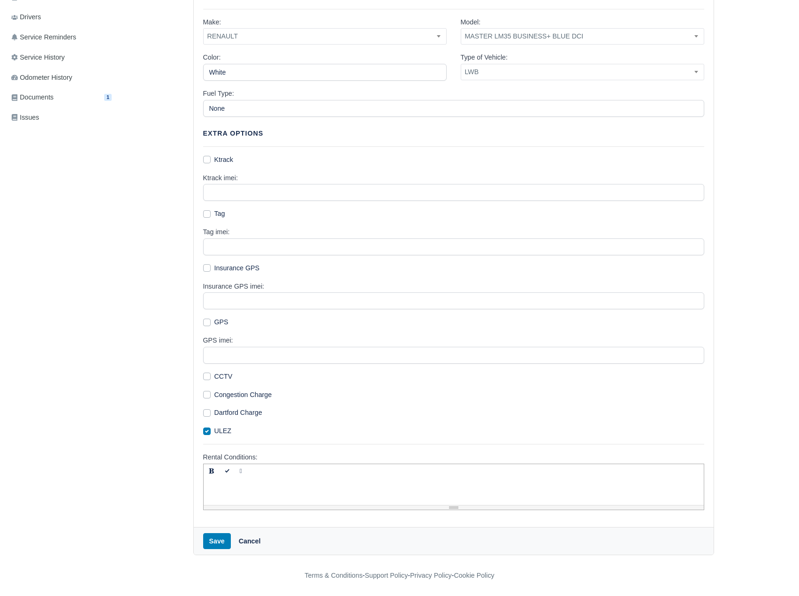
type input "[US_VEHICLE_IDENTIFICATION_NUMBER]"
click at [221, 538] on button "Save" at bounding box center [217, 541] width 28 height 16
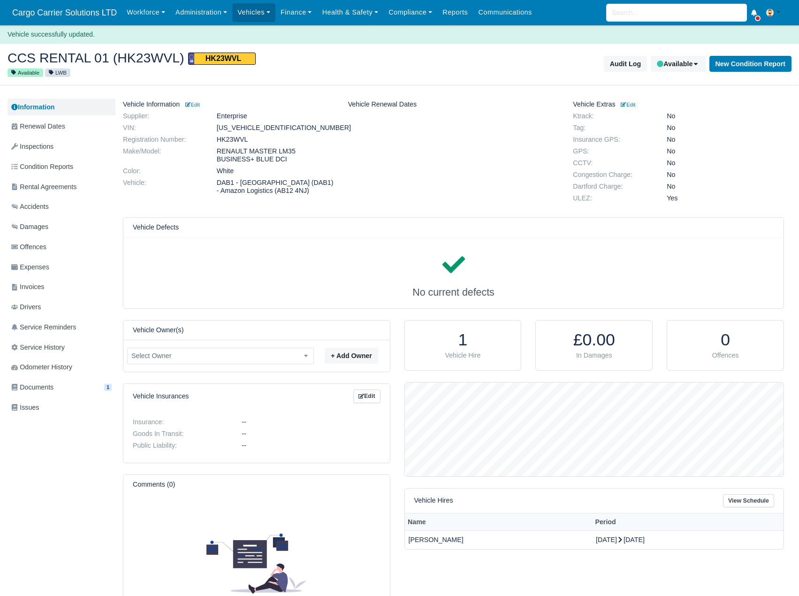
scroll to position [94, 379]
drag, startPoint x: 97, startPoint y: 57, endPoint x: 10, endPoint y: 60, distance: 86.4
click at [10, 60] on h2 "CCS RENTAL 01 (HK23WVL) HK23WVL" at bounding box center [200, 58] width 385 height 14
copy h2 "CCS RENTAL 01"
click at [241, 128] on dd "[US_VEHICLE_IDENTIFICATION_NUMBER]" at bounding box center [275, 128] width 131 height 8
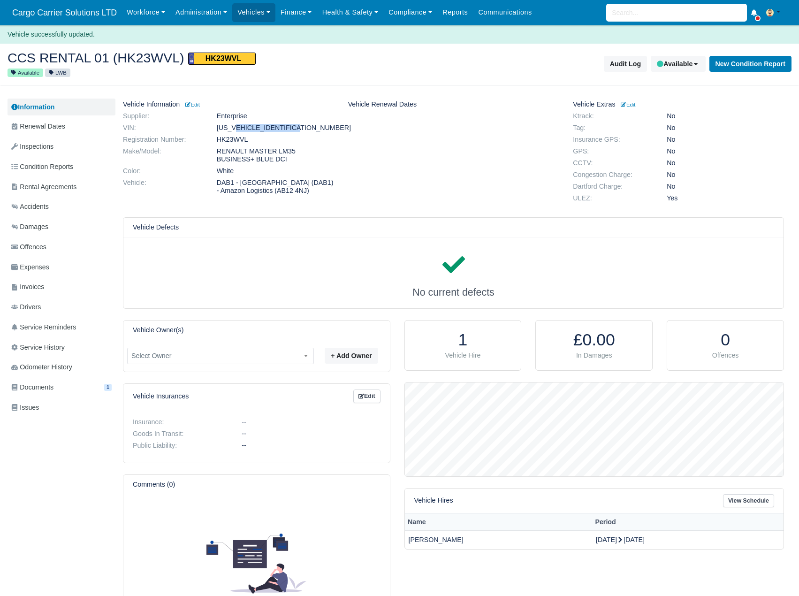
click at [241, 128] on dd "VF1MA000270940520" at bounding box center [275, 128] width 131 height 8
copy dd "VF1MA000270940520"
drag, startPoint x: 166, startPoint y: 55, endPoint x: 106, endPoint y: 55, distance: 60.5
click at [106, 55] on h2 "CCS RENTAL 01 (HK23WVL) HK23WVL" at bounding box center [200, 58] width 385 height 14
copy h2 "HK23WVL"
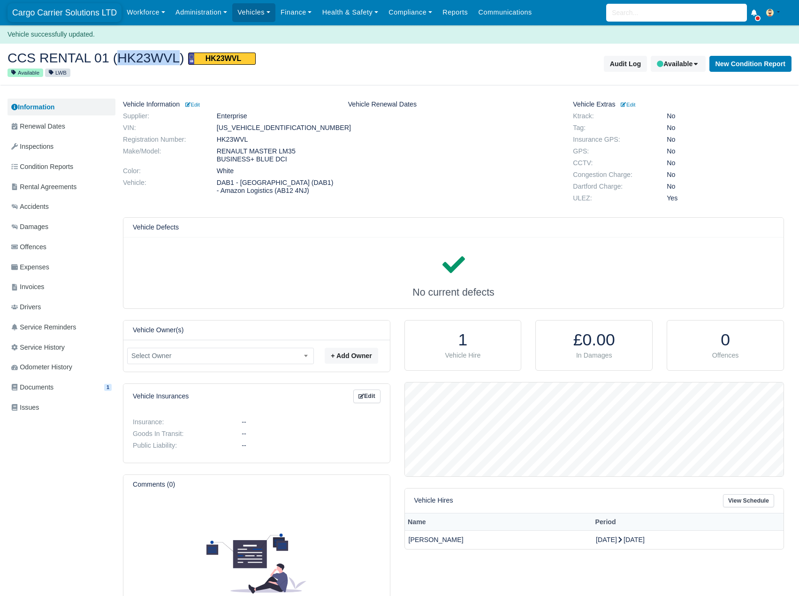
click at [56, 7] on span "Cargo Carrier Solutions LTD" at bounding box center [65, 12] width 114 height 19
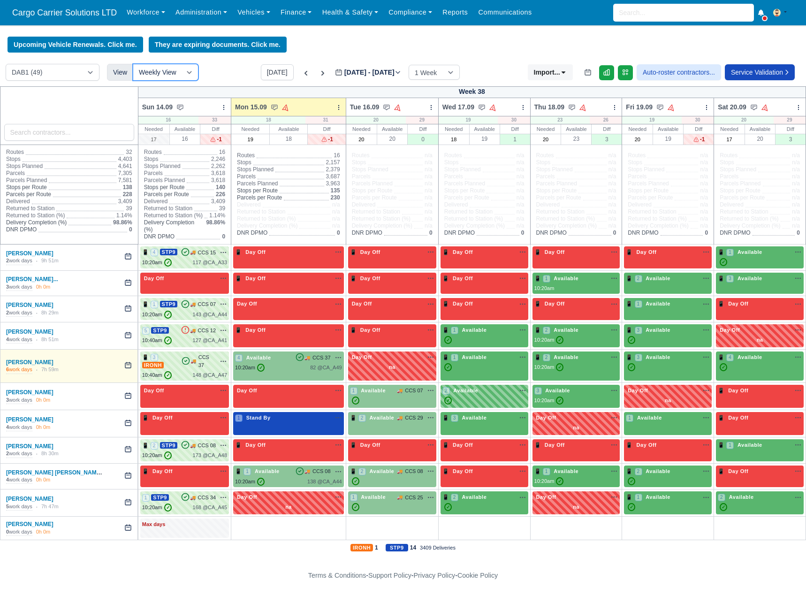
click at [165, 77] on select "Weekly View Wave times Daily Roster" at bounding box center [166, 72] width 66 height 17
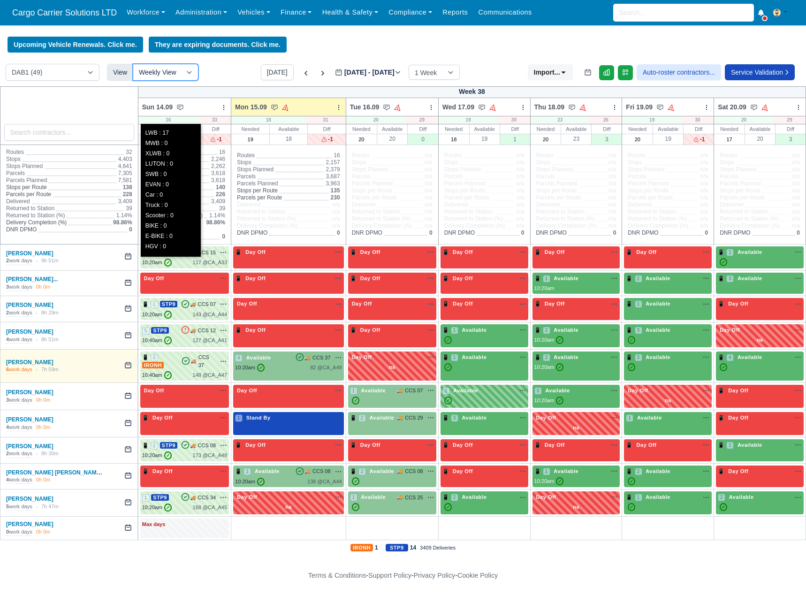
select select "roster"
click at [133, 65] on select "Weekly View Wave times Daily Roster" at bounding box center [166, 72] width 66 height 17
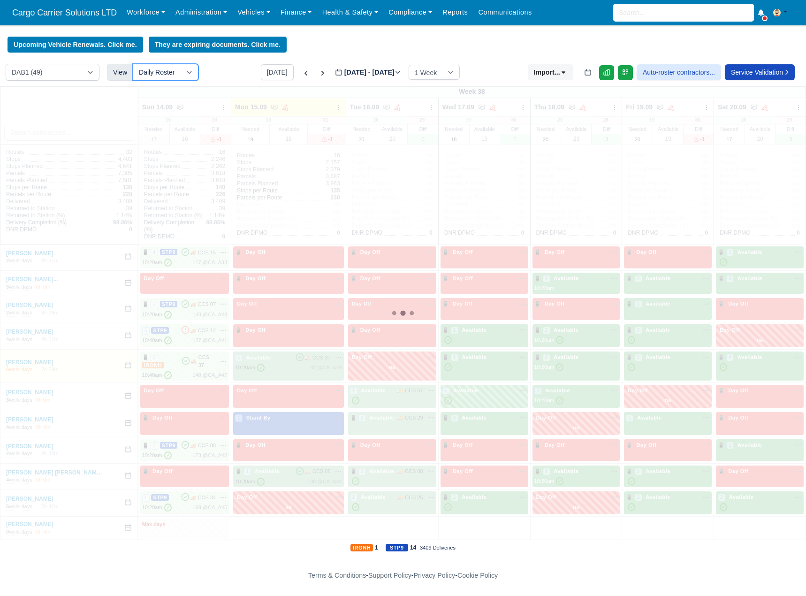
select select "37"
select select "8"
select select "36"
select select "12"
select select "14"
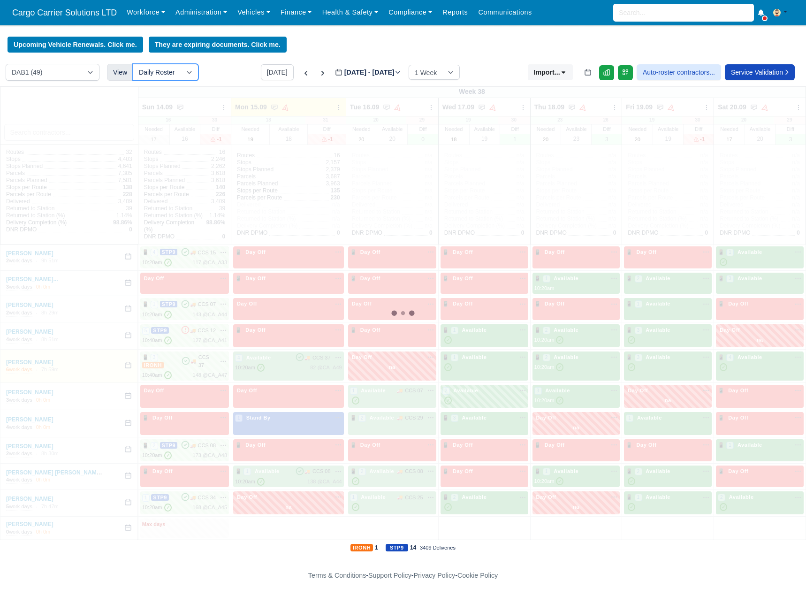
select select "7"
select select "9"
select select "29"
select select "1"
select select "15"
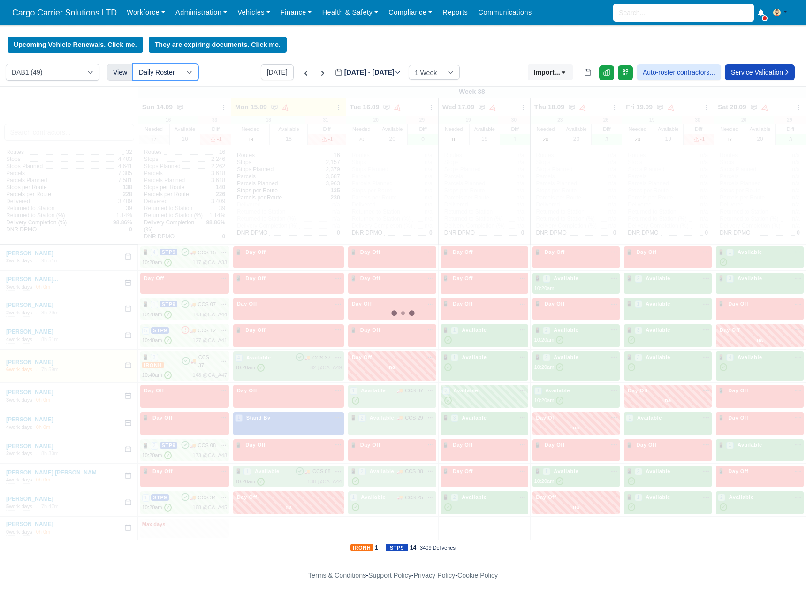
select select "30"
select select "33"
select select "25"
select select "24"
select select "19"
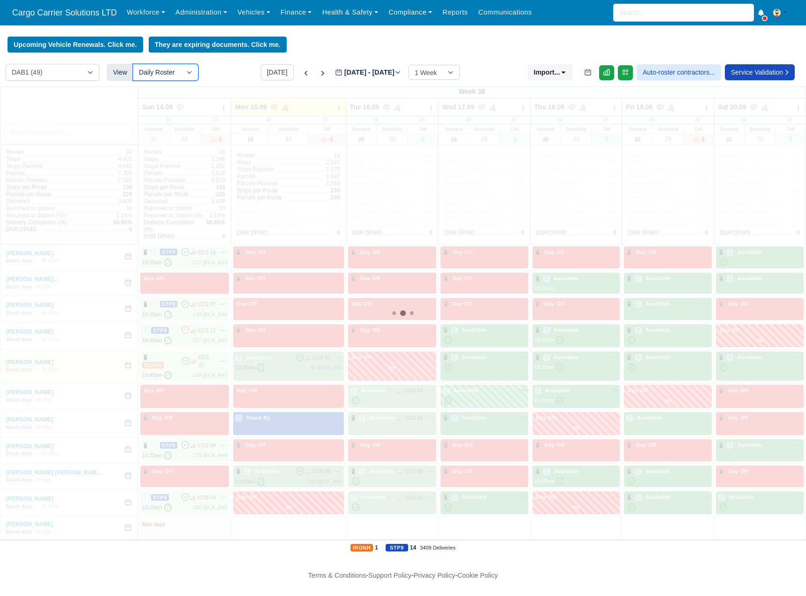
select select "34"
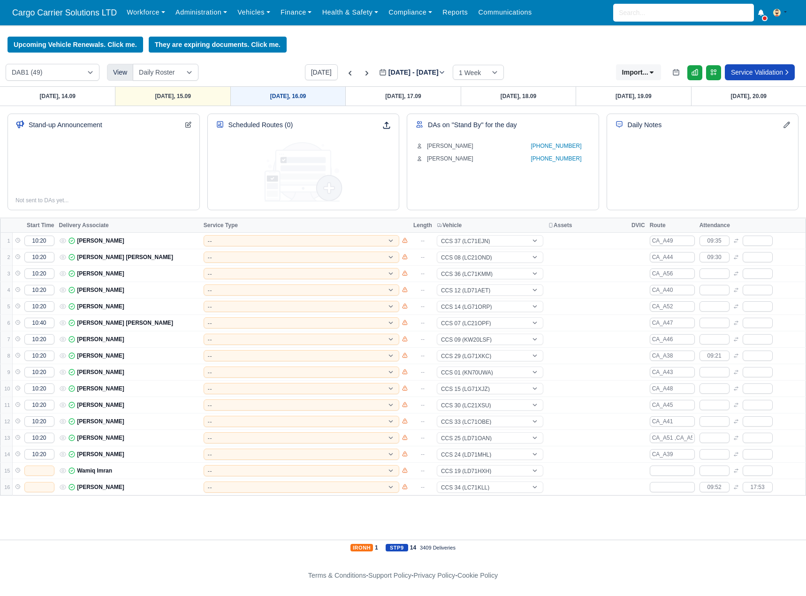
click at [279, 98] on link "[DATE], 16.09" at bounding box center [287, 96] width 115 height 19
type input "[DATE]"
select select "7"
select select "29"
select select "8"
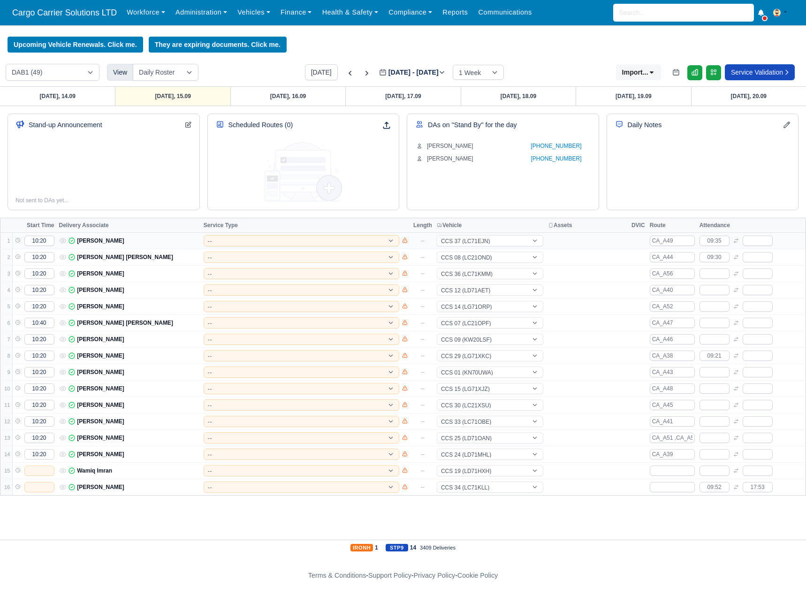
select select "25"
select select "36"
select select "12"
select select "14"
select select "90"
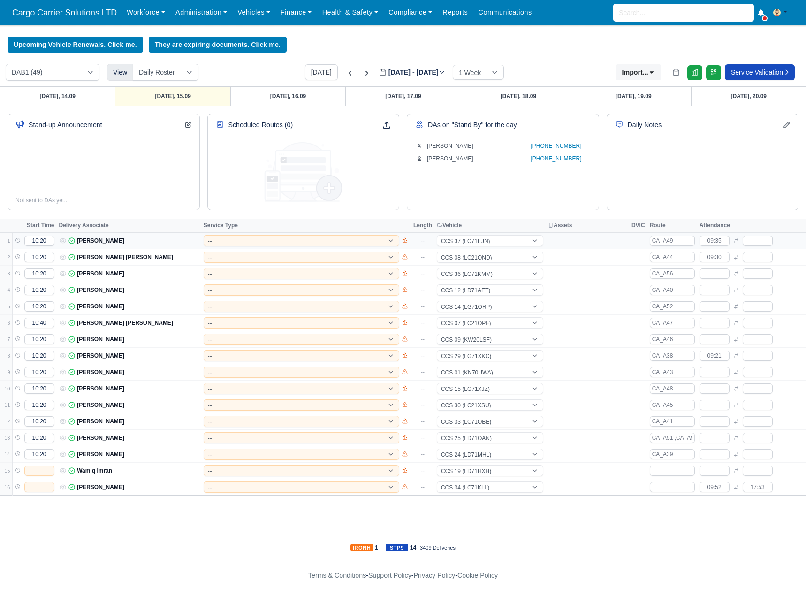
select select "1"
select select "15"
select select "30"
select select "9"
select select "37"
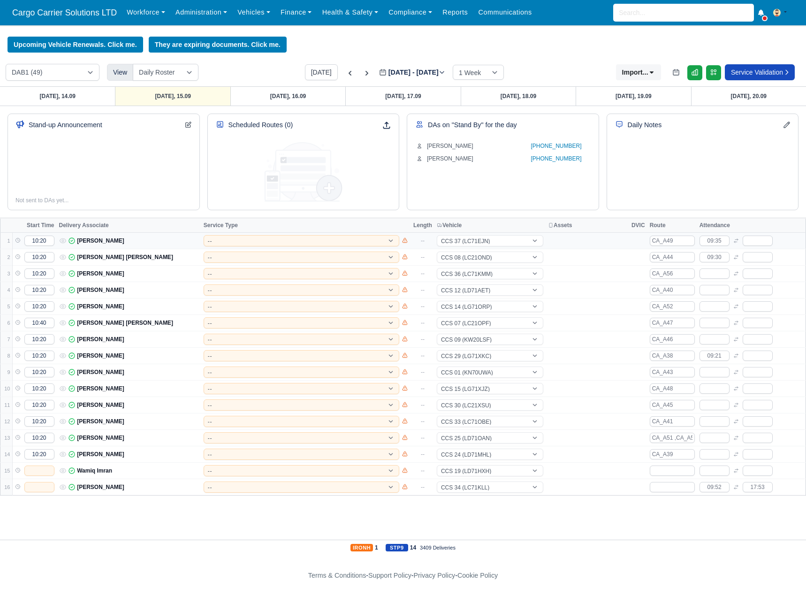
select select "33"
select select "24"
select select "19"
select select "34"
